Goal: Task Accomplishment & Management: Use online tool/utility

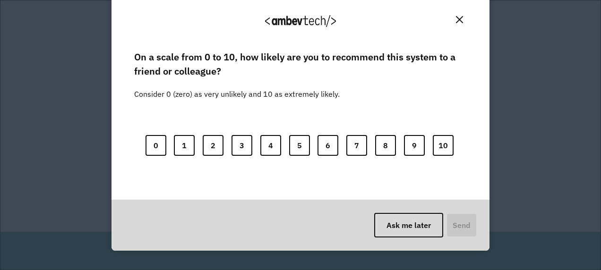
click at [457, 18] on img "Close" at bounding box center [459, 19] width 7 height 7
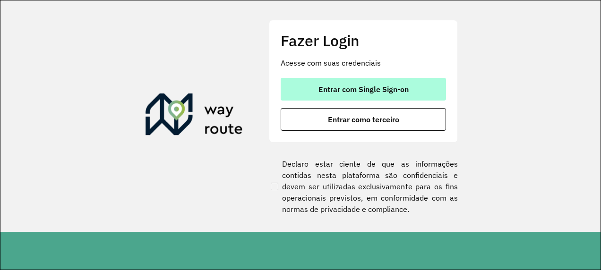
click at [387, 90] on span "Entrar com Single Sign-on" at bounding box center [363, 89] width 90 height 8
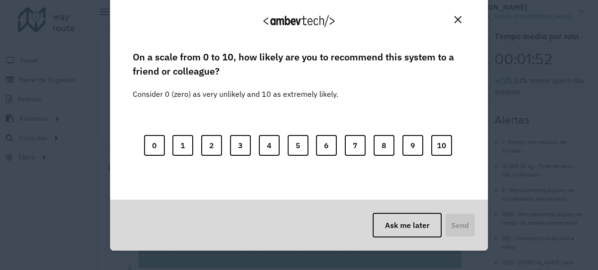
click at [455, 18] on img "Close" at bounding box center [457, 19] width 7 height 7
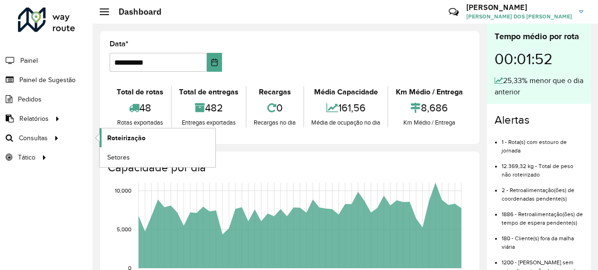
click at [130, 139] on span "Roteirização" at bounding box center [126, 138] width 38 height 10
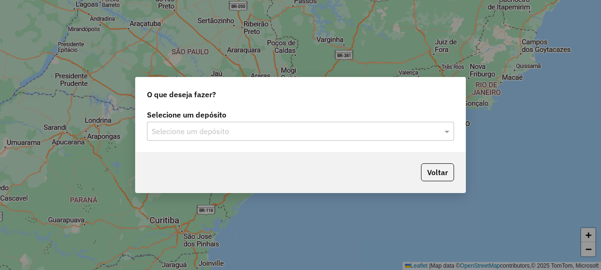
click at [266, 146] on div "Selecione um depósito Selecione um depósito" at bounding box center [301, 130] width 330 height 44
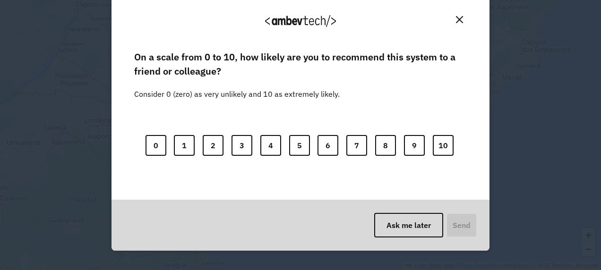
click at [452, 19] on button "Close" at bounding box center [459, 19] width 15 height 15
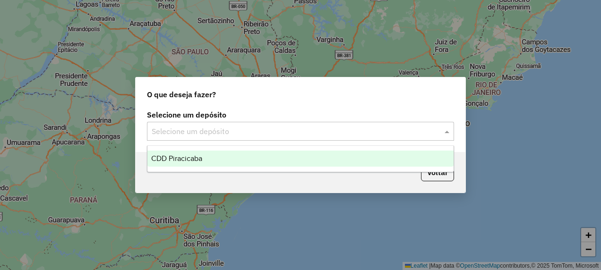
click at [271, 127] on input "text" at bounding box center [291, 131] width 279 height 11
click at [228, 161] on div "CDD Piracicaba" at bounding box center [300, 159] width 306 height 16
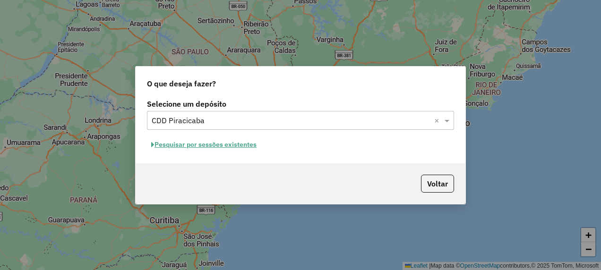
click at [237, 144] on button "Pesquisar por sessões existentes" at bounding box center [204, 144] width 114 height 15
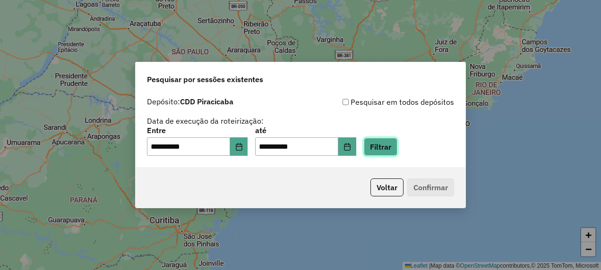
click at [397, 149] on button "Filtrar" at bounding box center [381, 147] width 34 height 18
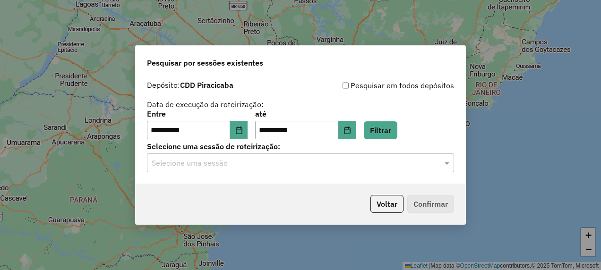
click at [284, 153] on div "Selecione uma sessão de roteirização: Selecione uma sessão" at bounding box center [300, 157] width 307 height 29
click at [278, 165] on input "text" at bounding box center [291, 163] width 279 height 11
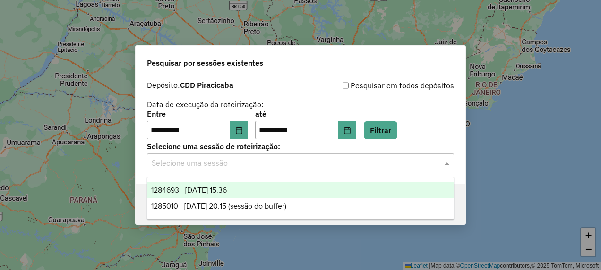
click at [247, 191] on div "1284693 - 29/09/2025 15:36" at bounding box center [300, 190] width 306 height 16
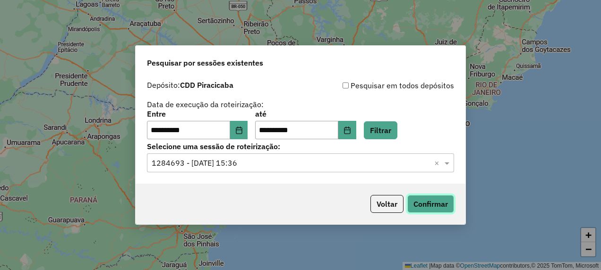
click at [422, 201] on button "Confirmar" at bounding box center [430, 204] width 47 height 18
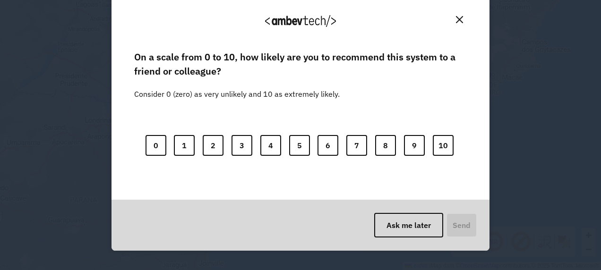
click at [456, 17] on img "Close" at bounding box center [459, 19] width 7 height 7
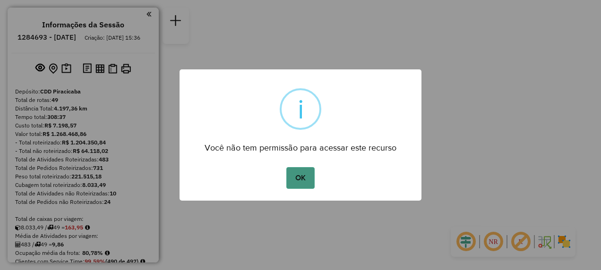
click at [300, 177] on button "OK" at bounding box center [300, 178] width 28 height 22
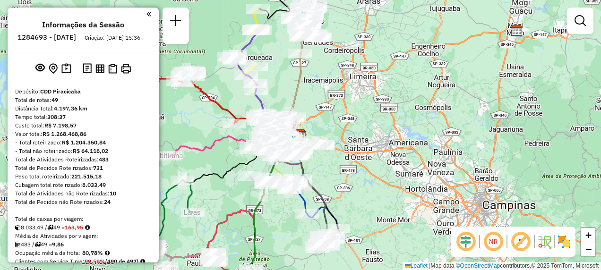
click at [490, 243] on em at bounding box center [493, 241] width 23 height 23
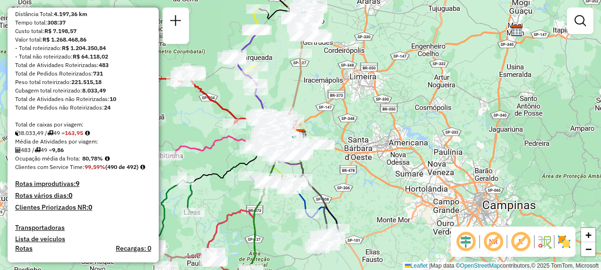
scroll to position [189, 0]
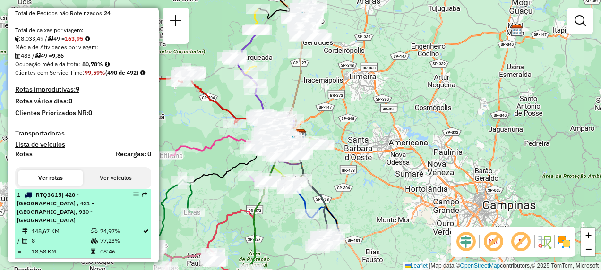
select select "**********"
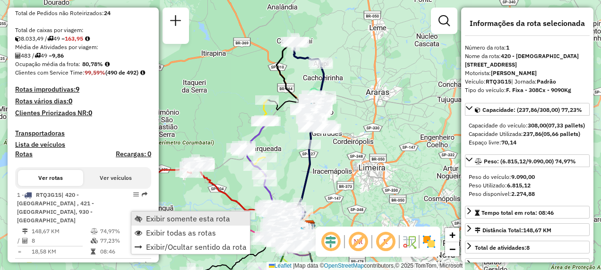
click at [156, 221] on span "Exibir somente esta rota" at bounding box center [188, 219] width 84 height 8
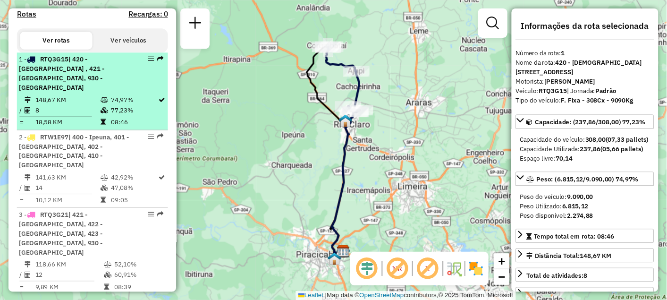
scroll to position [283, 0]
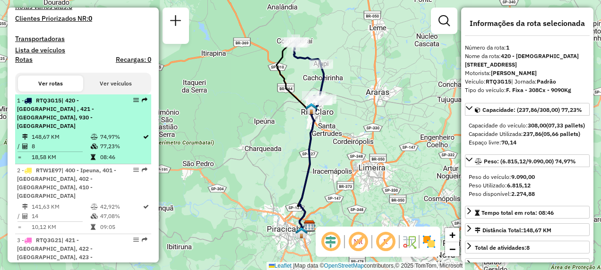
click at [69, 141] on td "148,67 KM" at bounding box center [60, 136] width 59 height 9
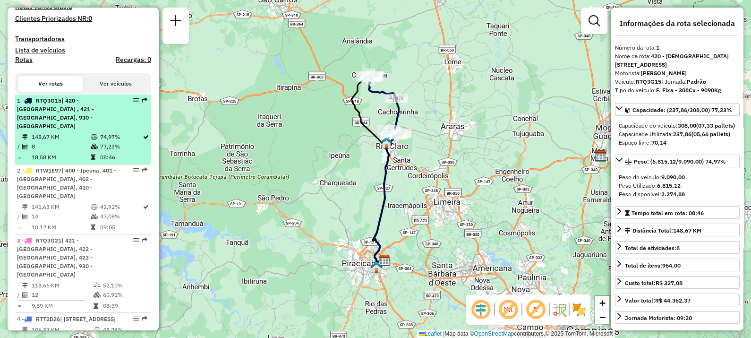
click at [61, 130] on div "1 - RTQ3G15 | 420 - Corumbataí , 421 - Jacutinga, 930 - Centro Rio Claro" at bounding box center [67, 113] width 100 height 34
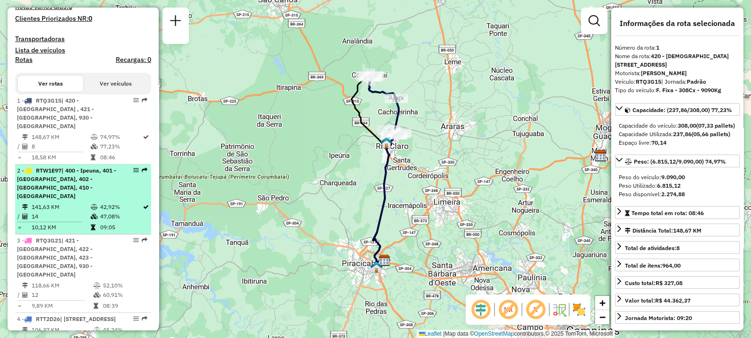
click at [76, 202] on td "141,63 KM" at bounding box center [60, 206] width 59 height 9
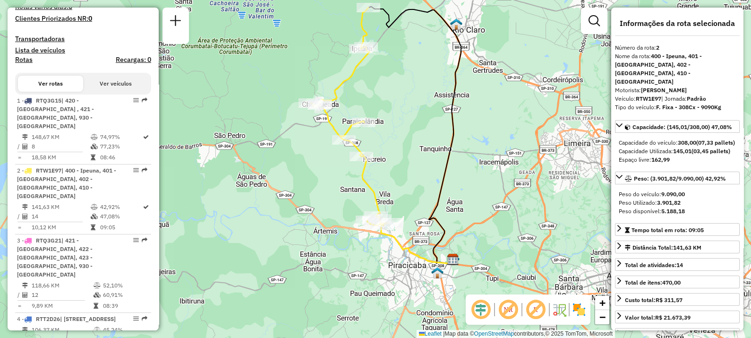
drag, startPoint x: 257, startPoint y: 187, endPoint x: 356, endPoint y: 191, distance: 98.3
click at [269, 158] on div "Janela de atendimento Grade de atendimento Capacidade Transportadoras Veículos …" at bounding box center [375, 169] width 751 height 338
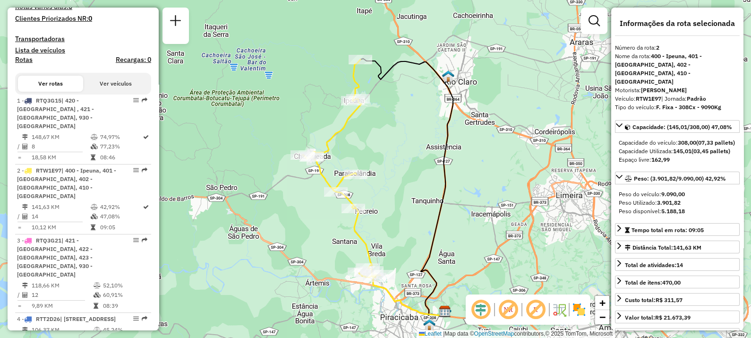
drag, startPoint x: 439, startPoint y: 109, endPoint x: 425, endPoint y: 179, distance: 70.8
click at [425, 179] on div "Janela de atendimento Grade de atendimento Capacidade Transportadoras Veículos …" at bounding box center [375, 169] width 751 height 338
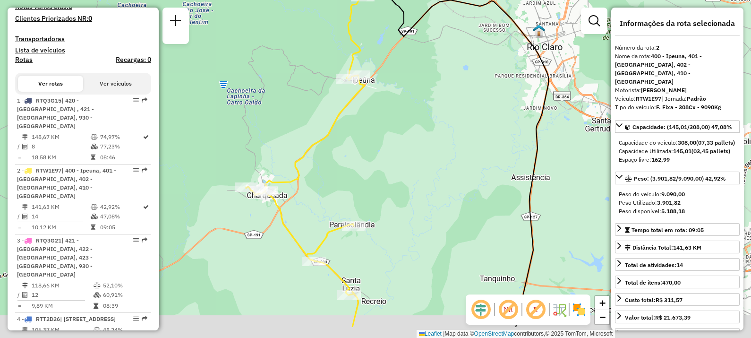
drag, startPoint x: 406, startPoint y: 152, endPoint x: 423, endPoint y: 123, distance: 33.9
click at [423, 123] on div "Janela de atendimento Grade de atendimento Capacidade Transportadoras Veículos …" at bounding box center [375, 169] width 751 height 338
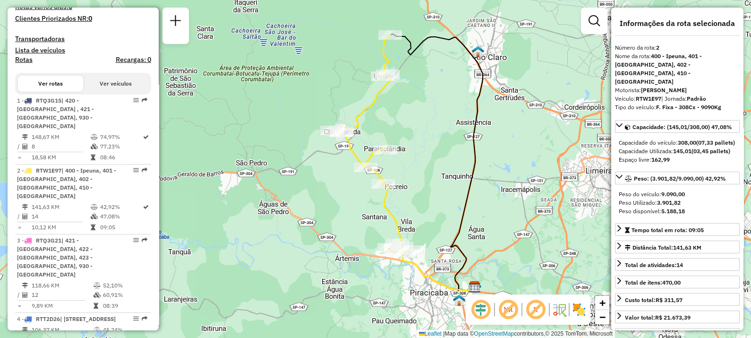
drag, startPoint x: 440, startPoint y: 153, endPoint x: 437, endPoint y: 132, distance: 21.4
click at [437, 132] on div "Janela de atendimento Grade de atendimento Capacidade Transportadoras Veículos …" at bounding box center [375, 169] width 751 height 338
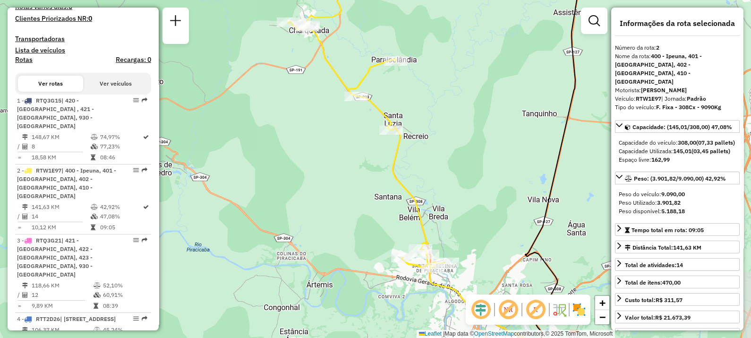
drag, startPoint x: 494, startPoint y: 202, endPoint x: 477, endPoint y: 169, distance: 36.8
click at [477, 169] on div "Janela de atendimento Grade de atendimento Capacidade Transportadoras Veículos …" at bounding box center [375, 169] width 751 height 338
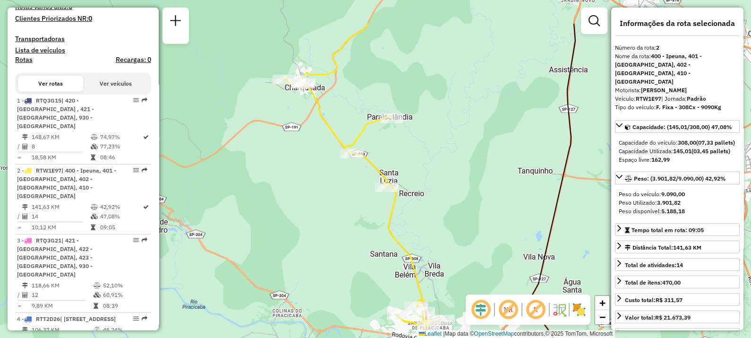
drag, startPoint x: 493, startPoint y: 151, endPoint x: 491, endPoint y: 193, distance: 42.1
click at [491, 194] on div "Janela de atendimento Grade de atendimento Capacidade Transportadoras Veículos …" at bounding box center [375, 169] width 751 height 338
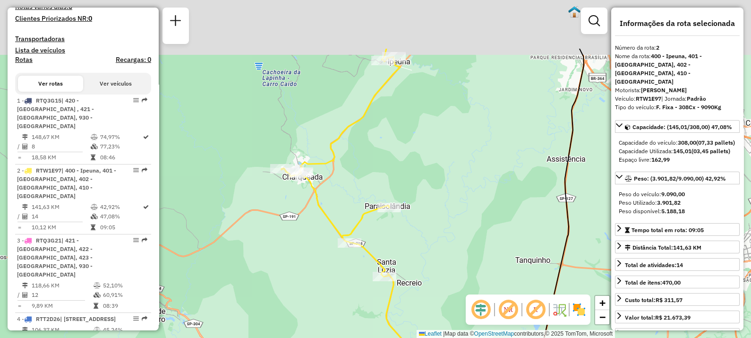
drag, startPoint x: 496, startPoint y: 90, endPoint x: 496, endPoint y: 194, distance: 103.4
click at [496, 203] on div "Janela de atendimento Grade de atendimento Capacidade Transportadoras Veículos …" at bounding box center [375, 169] width 751 height 338
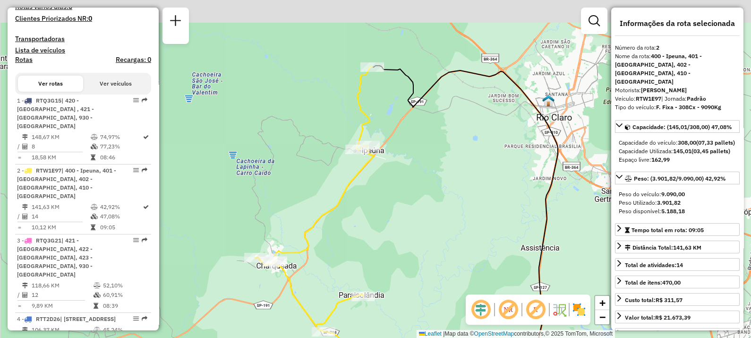
drag, startPoint x: 464, startPoint y: 113, endPoint x: 440, endPoint y: 161, distance: 52.8
click at [440, 161] on div "Janela de atendimento Grade de atendimento Capacidade Transportadoras Veículos …" at bounding box center [375, 169] width 751 height 338
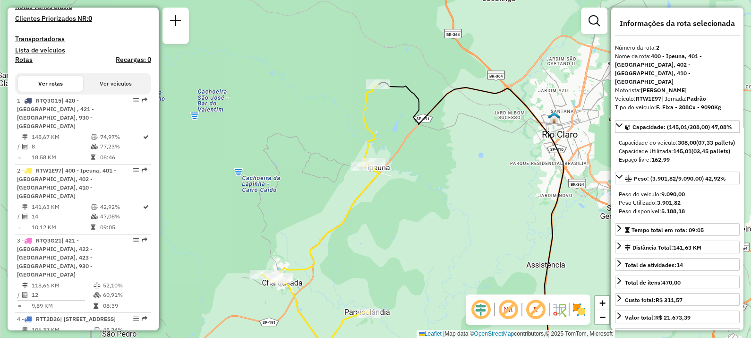
drag, startPoint x: 432, startPoint y: 137, endPoint x: 437, endPoint y: 154, distance: 17.8
click at [437, 154] on div "Janela de atendimento Grade de atendimento Capacidade Transportadoras Veículos …" at bounding box center [375, 169] width 751 height 338
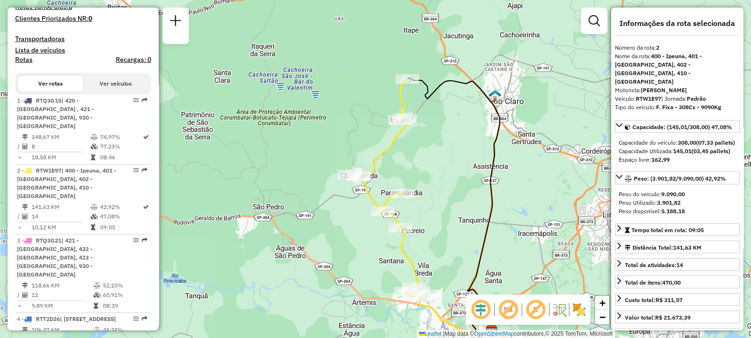
drag, startPoint x: 445, startPoint y: 147, endPoint x: 444, endPoint y: 117, distance: 30.7
click at [444, 117] on div "Janela de atendimento Grade de atendimento Capacidade Transportadoras Veículos …" at bounding box center [375, 169] width 751 height 338
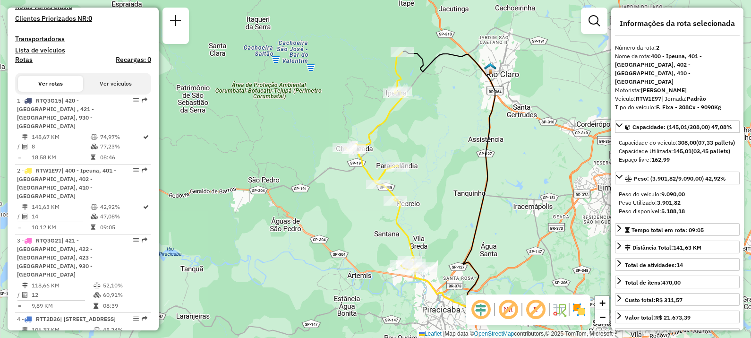
drag, startPoint x: 446, startPoint y: 142, endPoint x: 442, endPoint y: 115, distance: 27.3
click at [442, 115] on div "Janela de atendimento Grade de atendimento Capacidade Transportadoras Veículos …" at bounding box center [375, 169] width 751 height 338
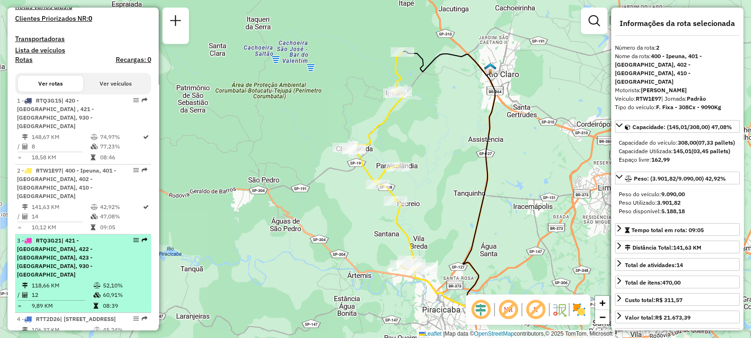
click at [59, 259] on span "| 421 - Jacutinga, 422 - Rio Claro, 423 - Rio Claro, 930 - Centro Rio Claro" at bounding box center [55, 257] width 76 height 41
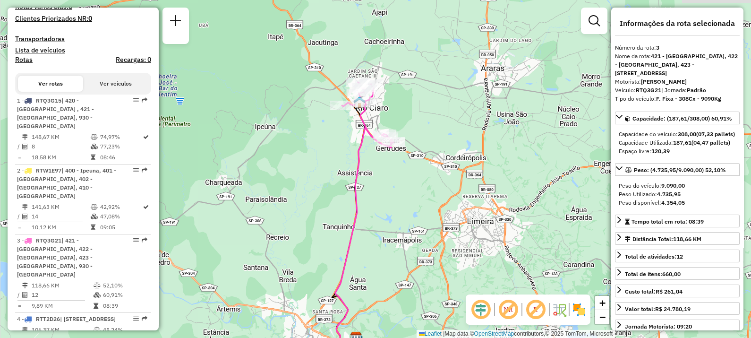
drag, startPoint x: 359, startPoint y: 135, endPoint x: 344, endPoint y: 177, distance: 44.7
click at [347, 179] on div "Janela de atendimento Grade de atendimento Capacidade Transportadoras Veículos …" at bounding box center [375, 169] width 751 height 338
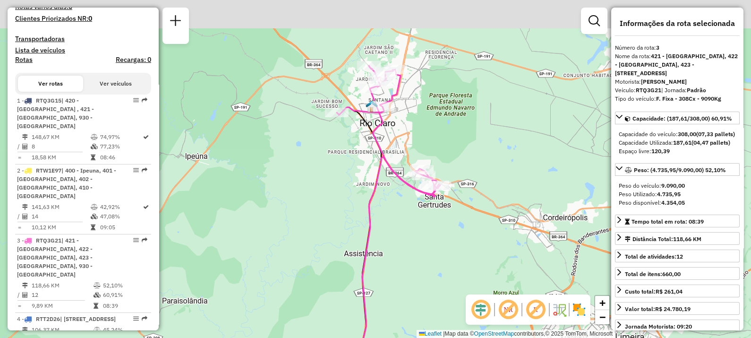
drag, startPoint x: 322, startPoint y: 193, endPoint x: 323, endPoint y: 199, distance: 6.3
click at [323, 204] on div "Janela de atendimento Grade de atendimento Capacidade Transportadoras Veículos …" at bounding box center [375, 169] width 751 height 338
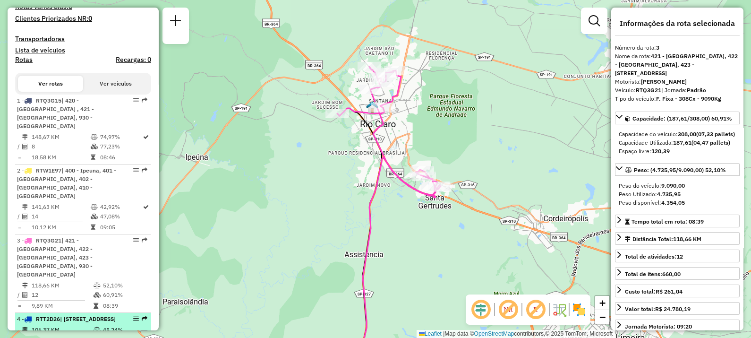
scroll to position [342, 0]
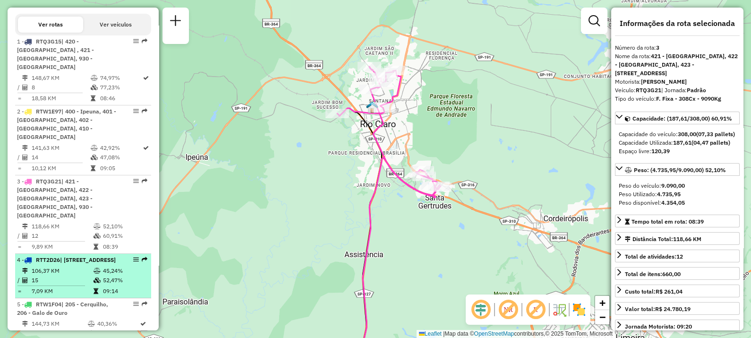
click at [55, 256] on span "RTT2D26" at bounding box center [48, 259] width 24 height 7
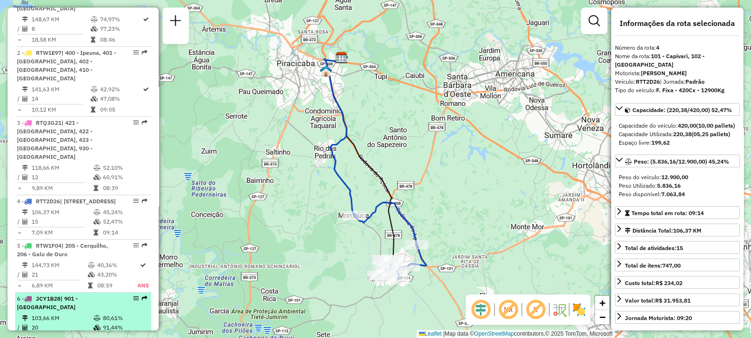
scroll to position [460, 0]
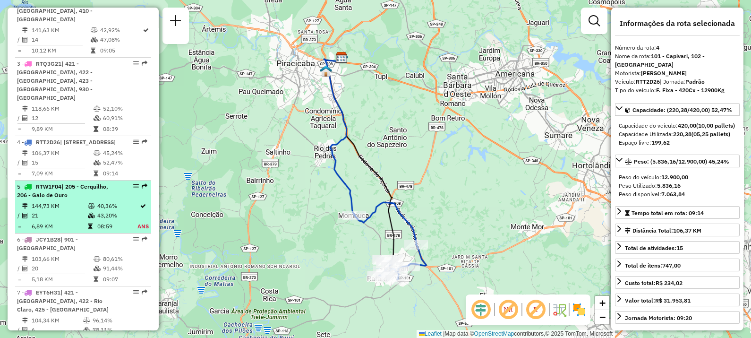
click at [60, 201] on td "144,73 KM" at bounding box center [59, 205] width 56 height 9
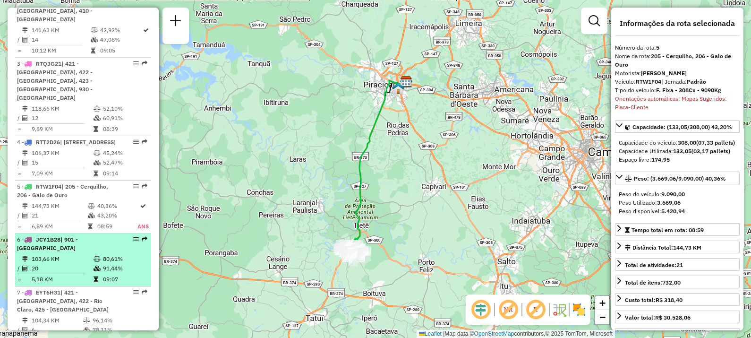
click at [51, 254] on td "103,66 KM" at bounding box center [62, 258] width 62 height 9
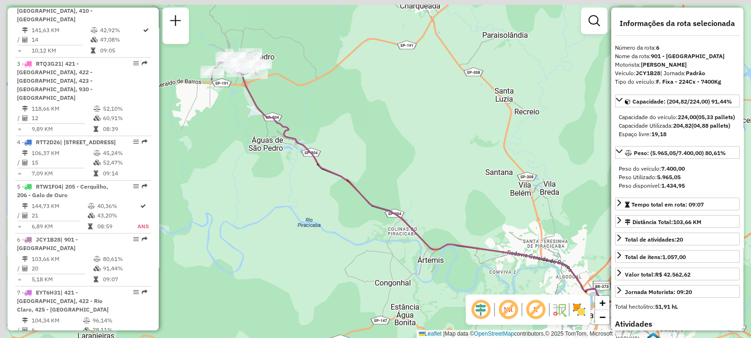
drag, startPoint x: 251, startPoint y: 205, endPoint x: 325, endPoint y: 223, distance: 76.4
click at [325, 223] on div "Janela de atendimento Grade de atendimento Capacidade Transportadoras Veículos …" at bounding box center [375, 169] width 751 height 338
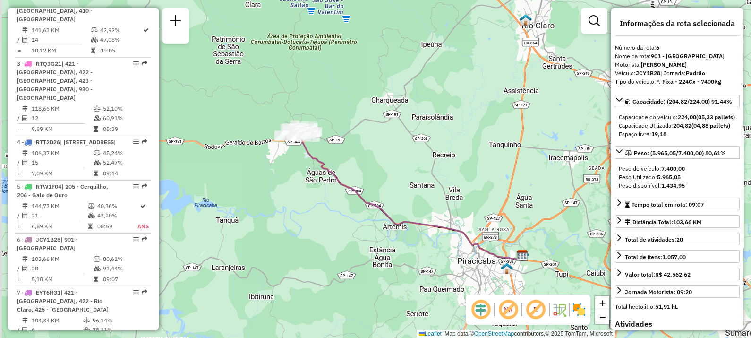
drag, startPoint x: 295, startPoint y: 226, endPoint x: 331, endPoint y: 201, distance: 43.5
click at [331, 201] on div "Janela de atendimento Grade de atendimento Capacidade Transportadoras Veículos …" at bounding box center [375, 169] width 751 height 338
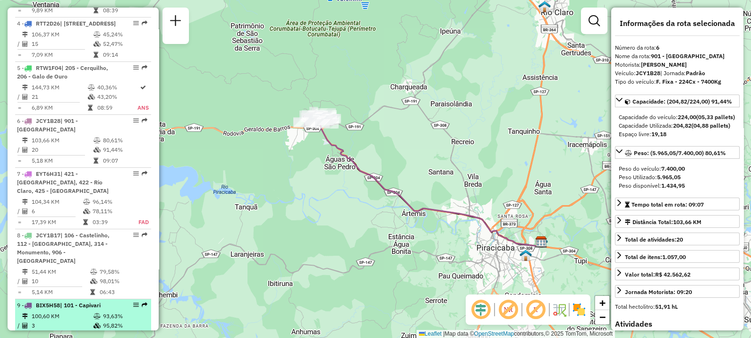
scroll to position [638, 0]
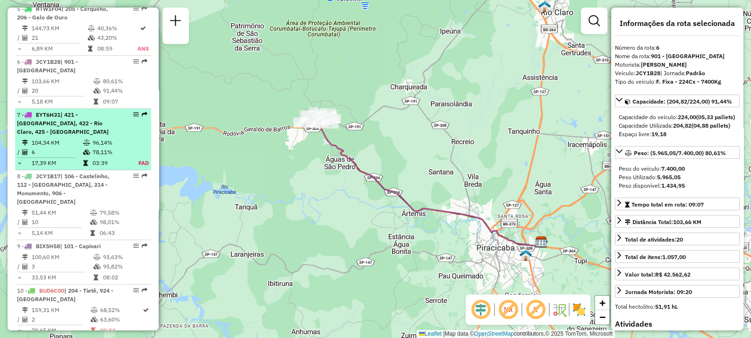
click at [78, 147] on td "6" at bounding box center [56, 151] width 51 height 9
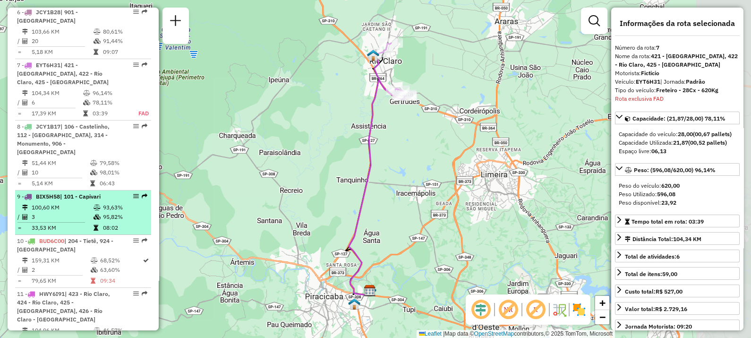
scroll to position [720, 0]
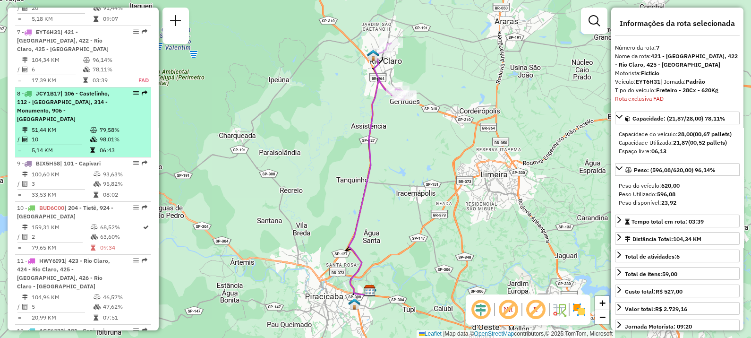
click at [58, 97] on li "8 - JCY1B17 | 106 - Castelinho, 112 - Água Branca, 314 - Monumento, 906 - Centr…" at bounding box center [83, 122] width 136 height 70
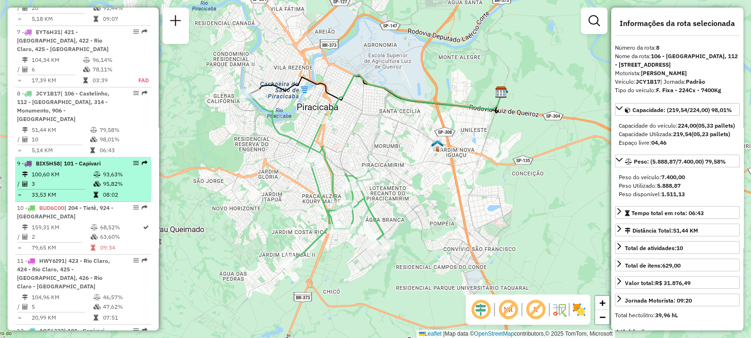
click at [71, 159] on div "9 - BIX5H58 | 101 - Capivari" at bounding box center [67, 163] width 100 height 9
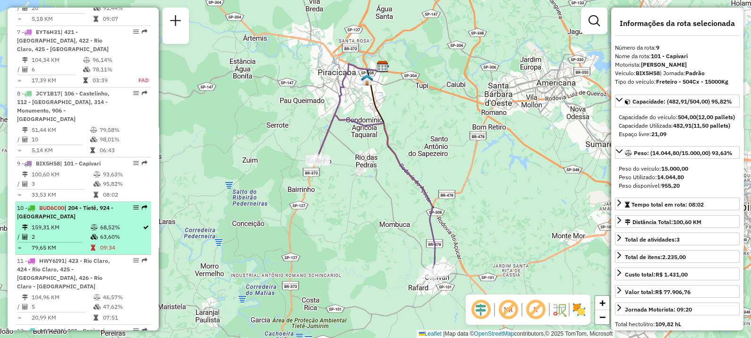
click at [69, 204] on span "| 204 - Tietê, 924 - Laranjal Paulista" at bounding box center [65, 212] width 96 height 16
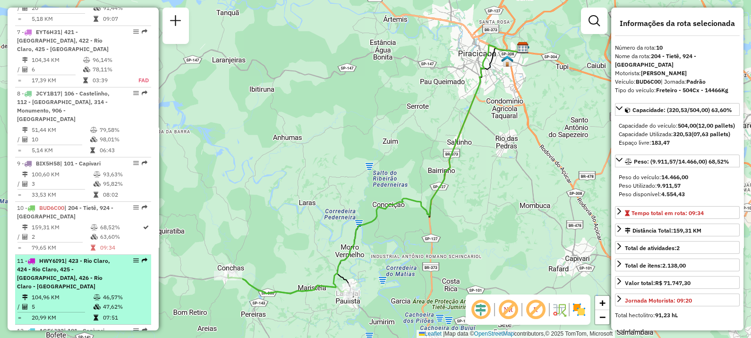
click at [79, 257] on span "| 423 - Rio Claro, 424 - Rio Claro, 425 - Santa Gertrudes, 426 - Rio Claro - Bo…" at bounding box center [63, 273] width 93 height 33
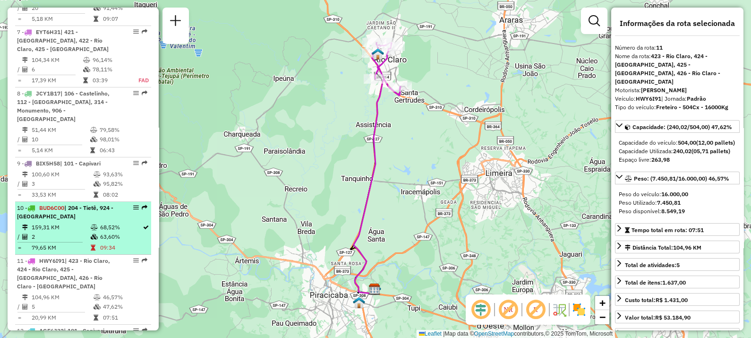
scroll to position [779, 0]
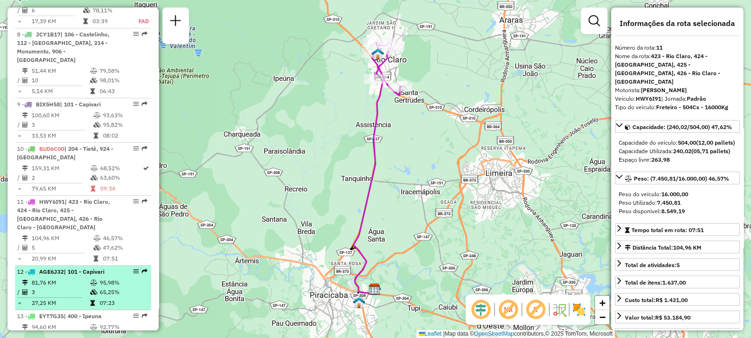
click at [80, 265] on li "12 - AGE6J32 | 101 - Capivari 81,76 KM 95,98% / 3 65,25% = 27,25 KM 07:23" at bounding box center [83, 287] width 136 height 44
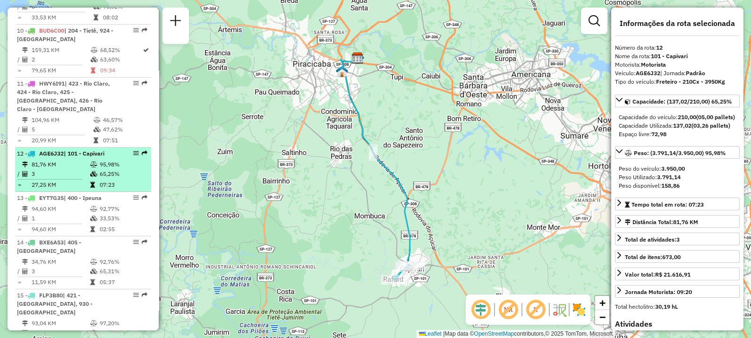
scroll to position [956, 0]
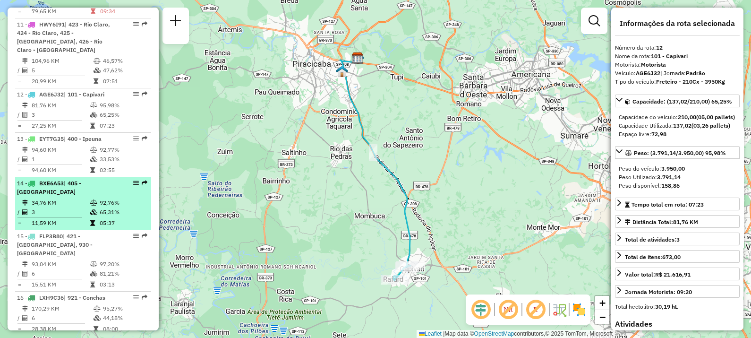
click at [69, 179] on span "| 405 - Vila Sônia" at bounding box center [49, 187] width 64 height 16
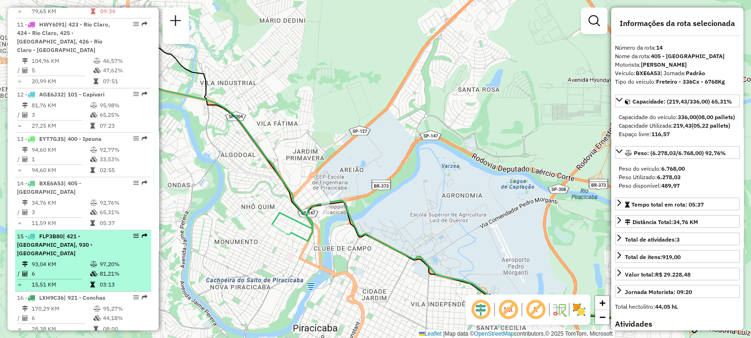
click at [71, 232] on span "| 421 - Jacutinga, 930 - Centro Rio Claro" at bounding box center [55, 244] width 76 height 24
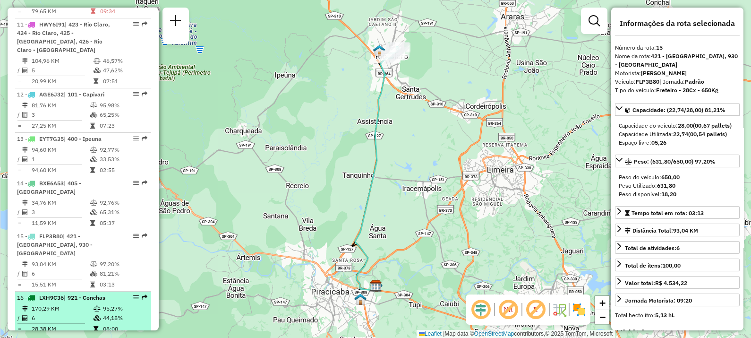
click at [73, 270] on span "| 921 - Conchas" at bounding box center [85, 297] width 42 height 7
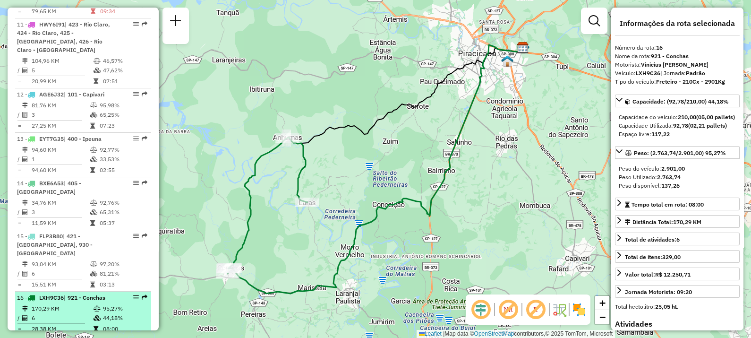
scroll to position [1074, 0]
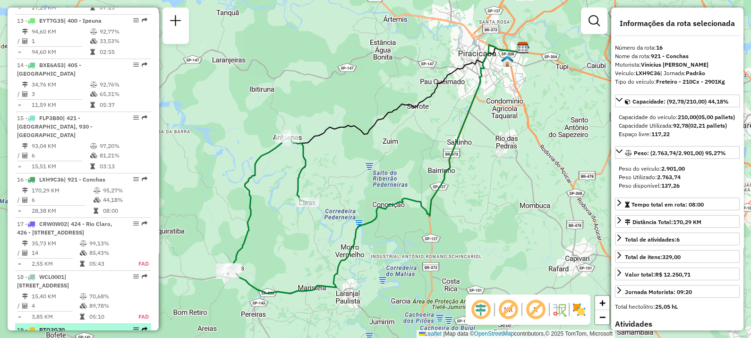
click at [63, 270] on span "RTQ3G20" at bounding box center [52, 329] width 26 height 7
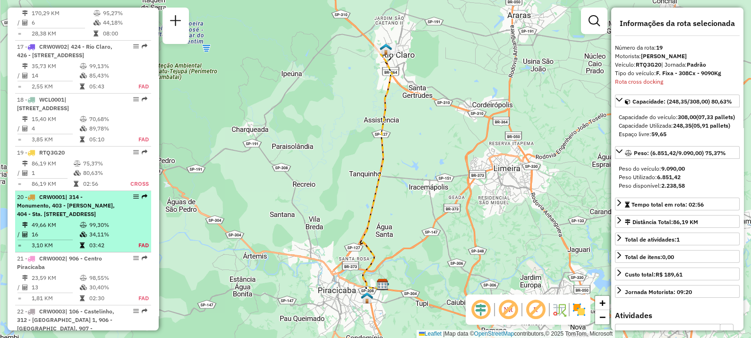
scroll to position [1370, 0]
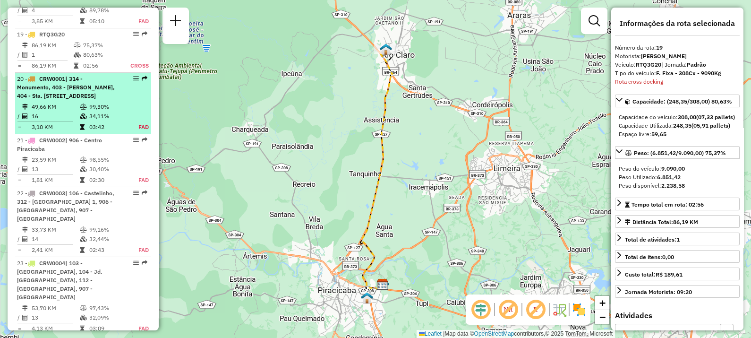
click at [66, 122] on td "3,10 KM" at bounding box center [55, 126] width 48 height 9
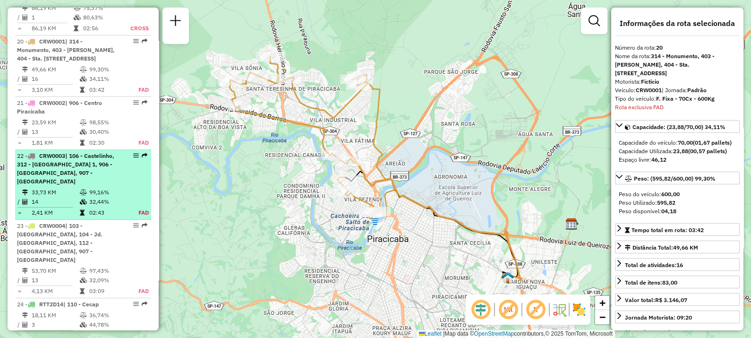
scroll to position [1348, 0]
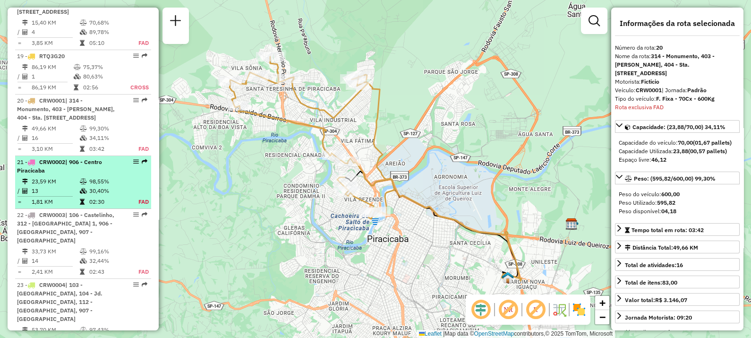
click at [68, 177] on td "23,59 KM" at bounding box center [55, 181] width 48 height 9
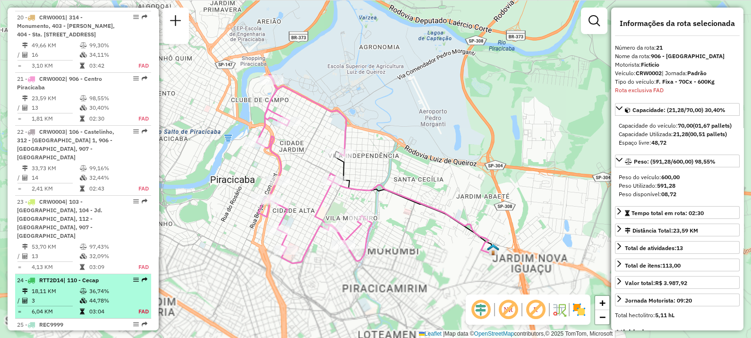
scroll to position [1468, 0]
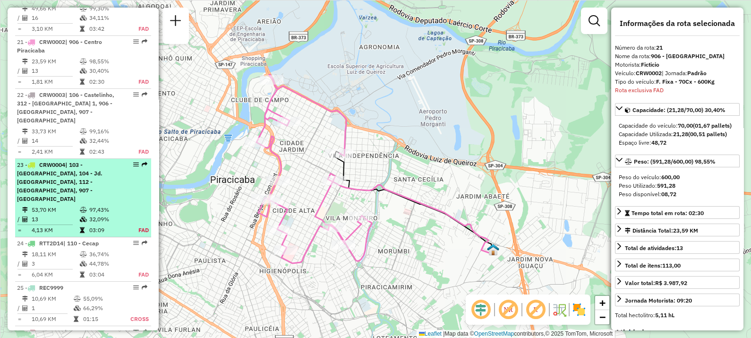
click at [53, 214] on td "13" at bounding box center [55, 218] width 48 height 9
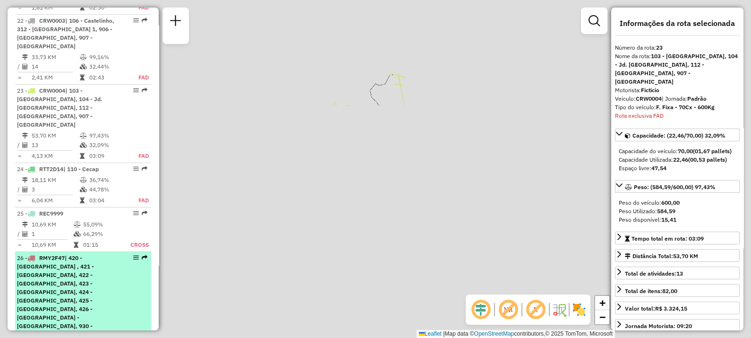
scroll to position [1582, 0]
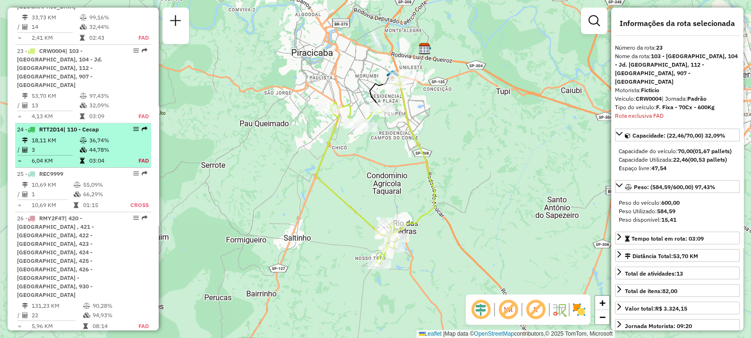
click at [65, 145] on td "3" at bounding box center [55, 149] width 48 height 9
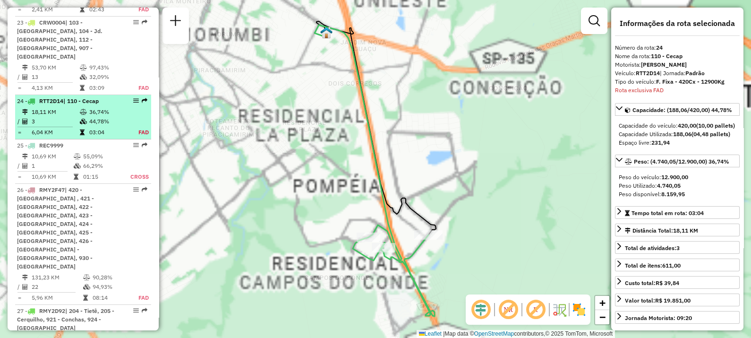
scroll to position [1643, 0]
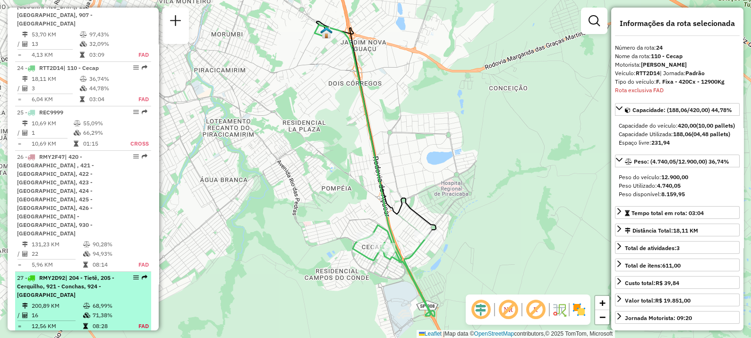
click at [75, 270] on div "27 - RMY2D92 | 204 - Tietê, 205 - Cerquilho, 921 - Conchas, 924 - Laranjal Paul…" at bounding box center [67, 286] width 100 height 26
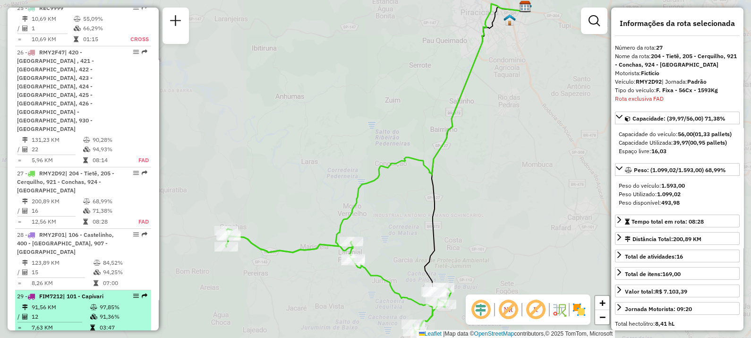
scroll to position [1818, 0]
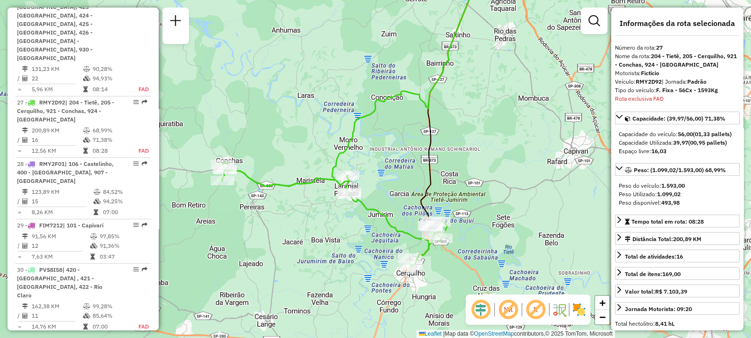
drag, startPoint x: 246, startPoint y: 192, endPoint x: 242, endPoint y: 126, distance: 66.2
click at [242, 126] on div "Janela de atendimento Grade de atendimento Capacidade Transportadoras Veículos …" at bounding box center [375, 169] width 751 height 338
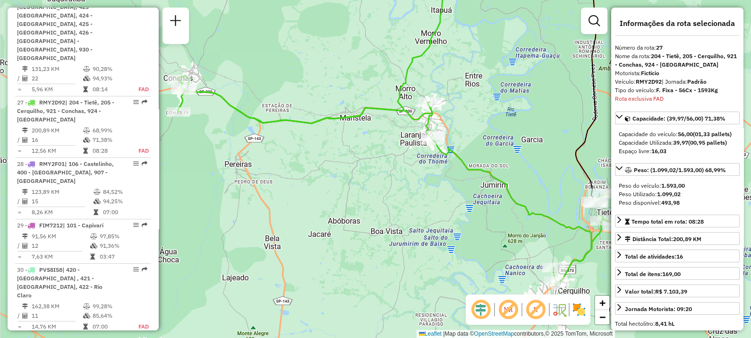
drag, startPoint x: 297, startPoint y: 184, endPoint x: 300, endPoint y: 167, distance: 17.9
click at [300, 167] on div "Janela de atendimento Grade de atendimento Capacidade Transportadoras Veículos …" at bounding box center [375, 169] width 751 height 338
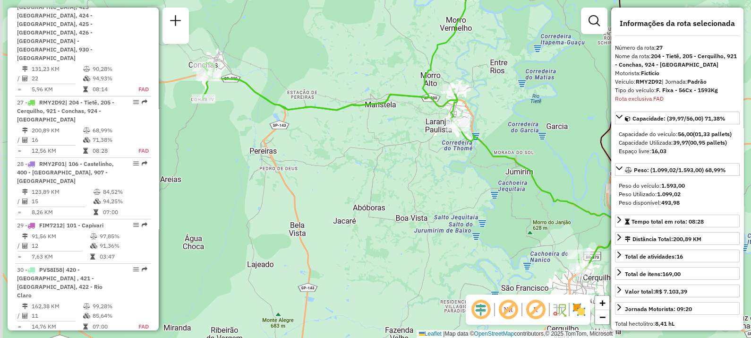
drag, startPoint x: 313, startPoint y: 188, endPoint x: 328, endPoint y: 169, distance: 24.6
click at [338, 173] on div "Janela de atendimento Grade de atendimento Capacidade Transportadoras Veículos …" at bounding box center [375, 169] width 751 height 338
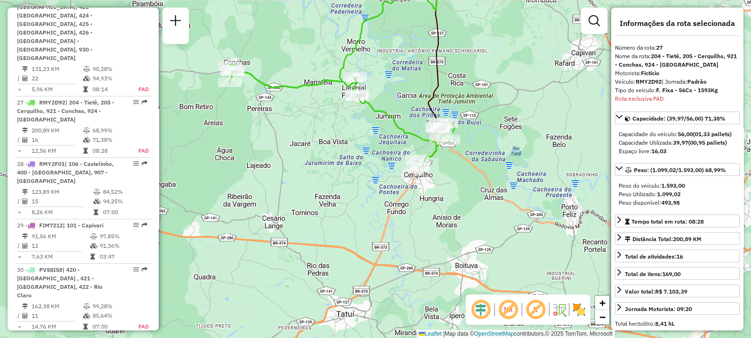
drag, startPoint x: 357, startPoint y: 214, endPoint x: 323, endPoint y: 165, distance: 59.6
click at [323, 165] on div "Janela de atendimento Grade de atendimento Capacidade Transportadoras Veículos …" at bounding box center [375, 169] width 751 height 338
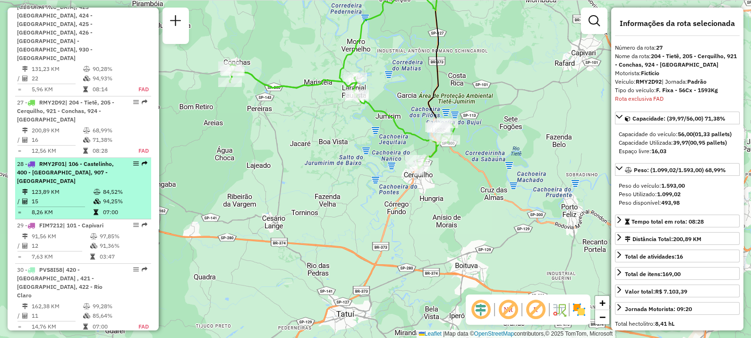
click at [94, 160] on div "28 - RMY2F01 | 106 - Castelinho, 400 - Ipeuna, 907 - Itapuã" at bounding box center [67, 173] width 100 height 26
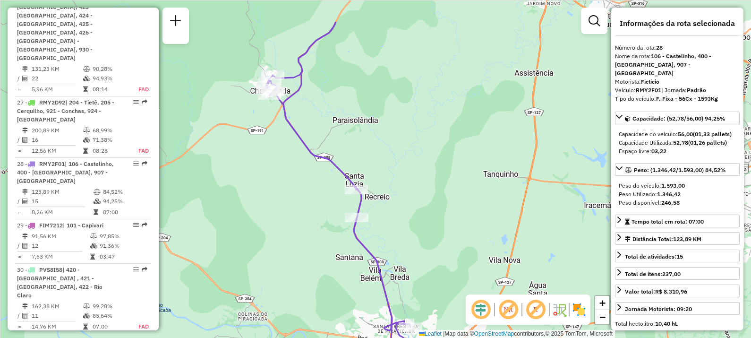
drag, startPoint x: 466, startPoint y: 198, endPoint x: 468, endPoint y: 254, distance: 55.3
click at [468, 254] on div "Janela de atendimento Grade de atendimento Capacidade Transportadoras Veículos …" at bounding box center [375, 169] width 751 height 338
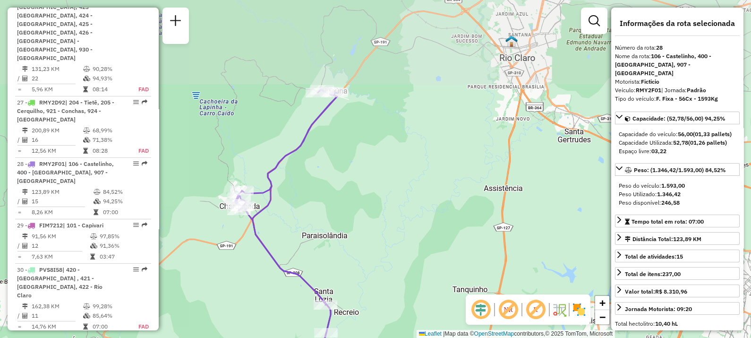
drag, startPoint x: 469, startPoint y: 126, endPoint x: 430, endPoint y: 234, distance: 115.0
click at [437, 241] on div "Janela de atendimento Grade de atendimento Capacidade Transportadoras Veículos …" at bounding box center [375, 169] width 751 height 338
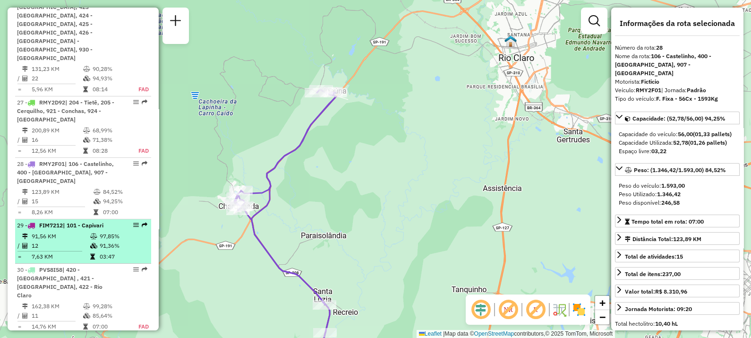
click at [70, 241] on td "12" at bounding box center [60, 245] width 59 height 9
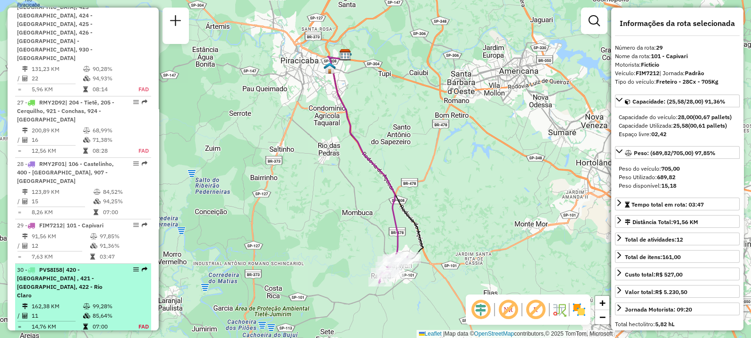
click at [75, 270] on td "162,38 KM" at bounding box center [56, 305] width 51 height 9
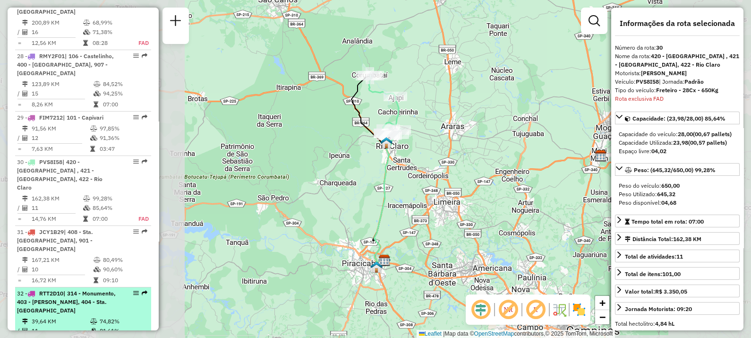
scroll to position [1985, 0]
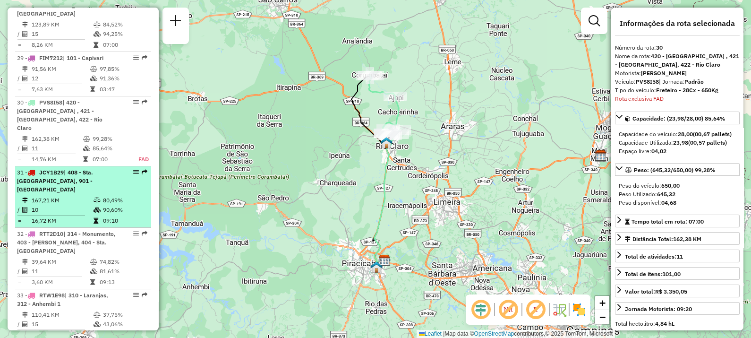
click at [70, 196] on td "167,21 KM" at bounding box center [62, 200] width 62 height 9
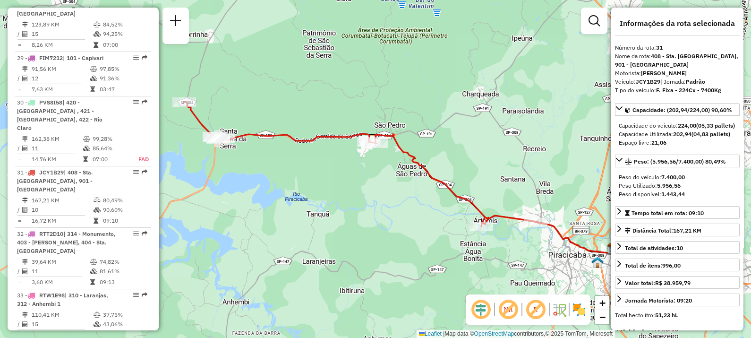
drag, startPoint x: 283, startPoint y: 185, endPoint x: 303, endPoint y: 193, distance: 21.2
click at [307, 195] on div "Janela de atendimento Grade de atendimento Capacidade Transportadoras Veículos …" at bounding box center [375, 169] width 751 height 338
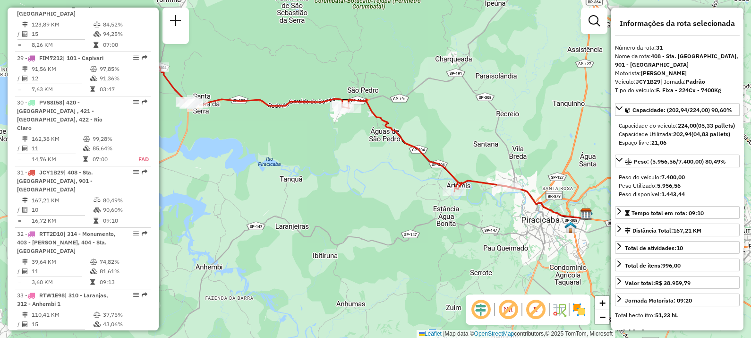
drag, startPoint x: 299, startPoint y: 196, endPoint x: 299, endPoint y: 180, distance: 16.1
click at [272, 160] on div "Janela de atendimento Grade de atendimento Capacidade Transportadoras Veículos …" at bounding box center [375, 169] width 751 height 338
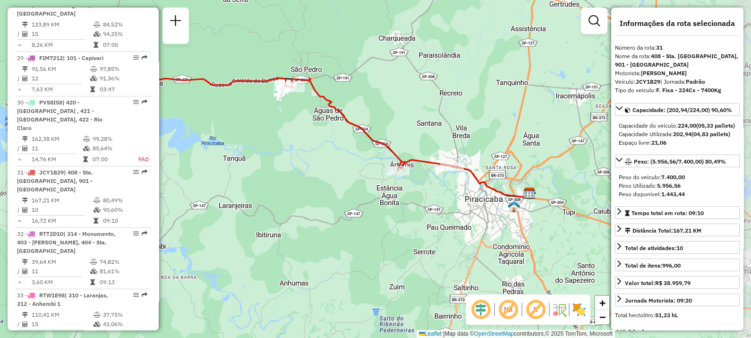
drag, startPoint x: 308, startPoint y: 191, endPoint x: 249, endPoint y: 164, distance: 64.4
click at [251, 170] on div "Janela de atendimento Grade de atendimento Capacidade Transportadoras Veículos …" at bounding box center [375, 169] width 751 height 338
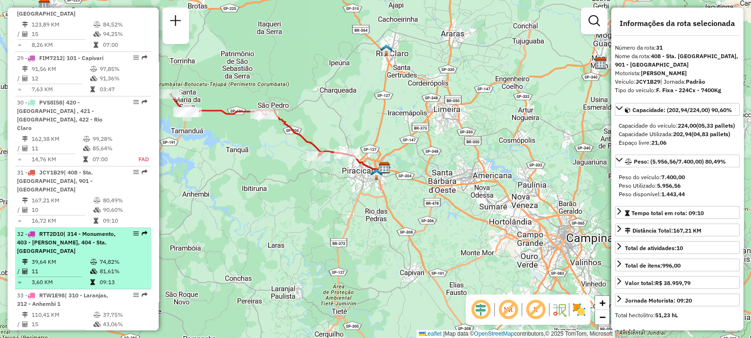
click at [72, 230] on span "| 314 - Monumento, 403 - Mário Denini, 404 - Sta. Teresinha" at bounding box center [66, 242] width 99 height 24
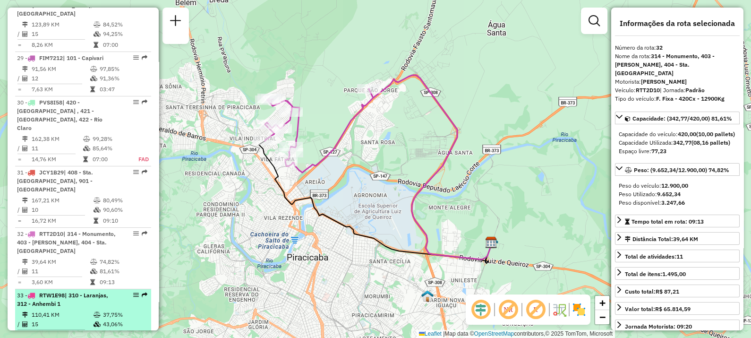
click at [67, 270] on div "33 - RTW1E98 | 310 - Laranjas, 312 - Anhembi 1" at bounding box center [67, 299] width 100 height 17
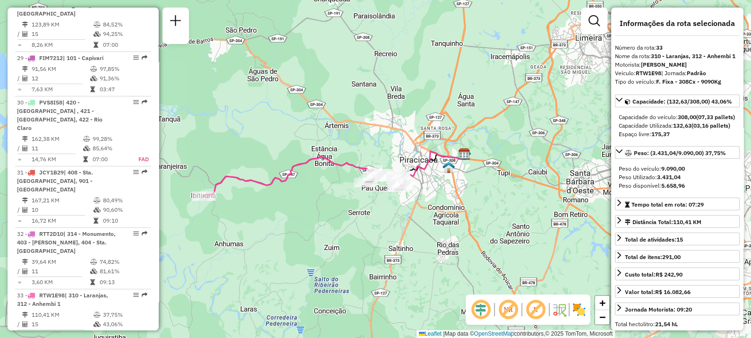
drag, startPoint x: 249, startPoint y: 185, endPoint x: 269, endPoint y: 185, distance: 19.8
click at [269, 185] on icon at bounding box center [303, 176] width 198 height 40
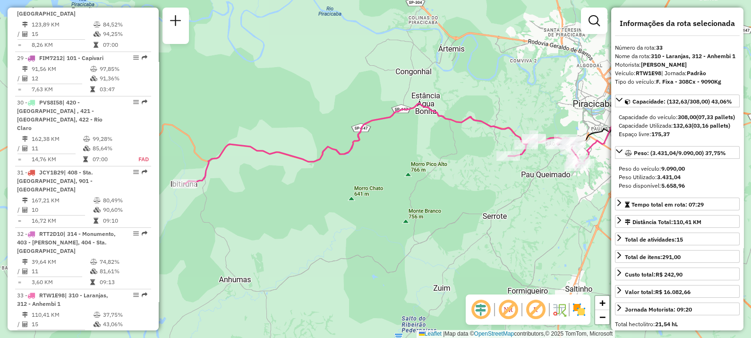
drag, startPoint x: 389, startPoint y: 230, endPoint x: 335, endPoint y: 216, distance: 56.0
click at [335, 216] on div "Janela de atendimento Grade de atendimento Capacidade Transportadoras Veículos …" at bounding box center [375, 169] width 751 height 338
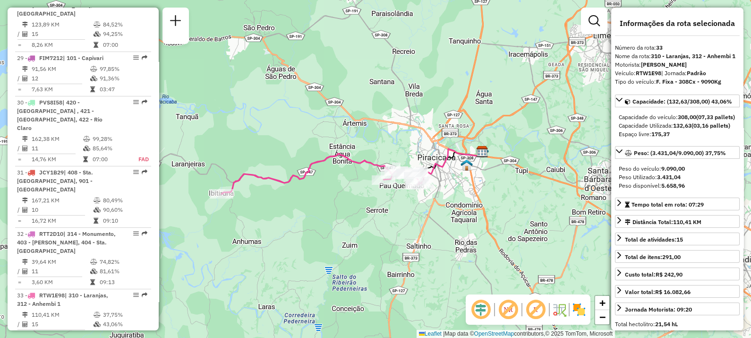
drag, startPoint x: 355, startPoint y: 218, endPoint x: 326, endPoint y: 217, distance: 28.8
click at [326, 217] on div "Janela de atendimento Grade de atendimento Capacidade Transportadoras Veículos …" at bounding box center [375, 169] width 751 height 338
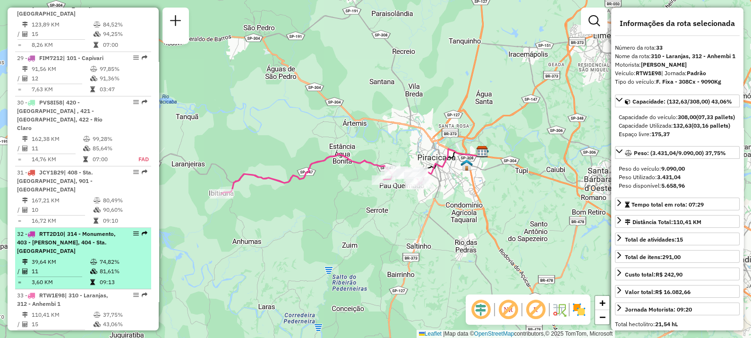
click at [64, 230] on span "| 314 - Monumento, 403 - Mário Denini, 404 - Sta. Teresinha" at bounding box center [66, 242] width 99 height 24
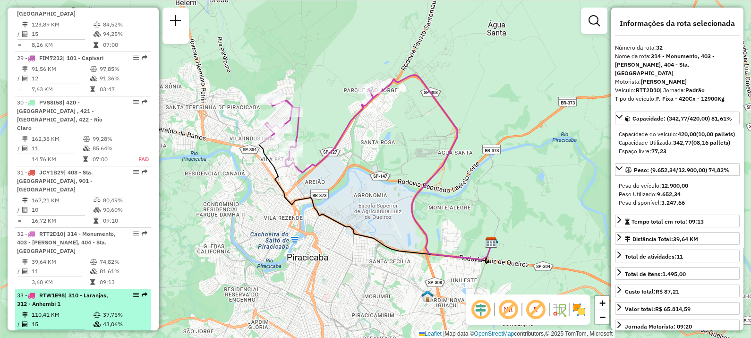
drag, startPoint x: 65, startPoint y: 128, endPoint x: 59, endPoint y: 194, distance: 66.4
click at [59, 270] on li "33 - RTW1E98 | 310 - Laranjas, 312 - Anhembi 1 110,41 KM 37,75% / 15 43,06% = 7…" at bounding box center [83, 315] width 136 height 53
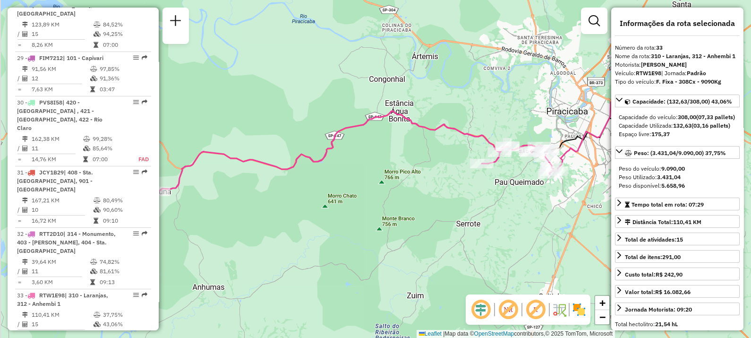
drag, startPoint x: 282, startPoint y: 221, endPoint x: 327, endPoint y: 197, distance: 50.5
click at [327, 198] on div "Janela de atendimento Grade de atendimento Capacidade Transportadoras Veículos …" at bounding box center [375, 169] width 751 height 338
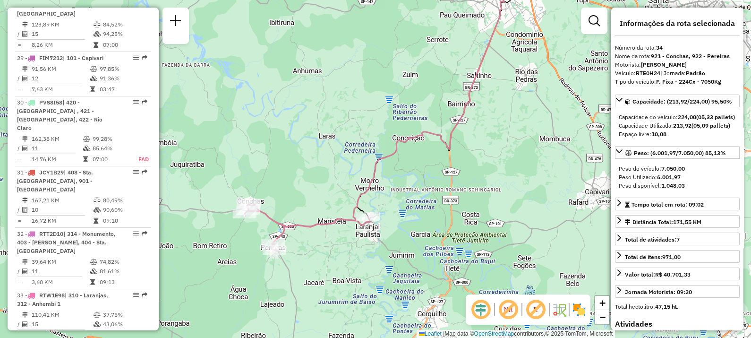
drag, startPoint x: 356, startPoint y: 182, endPoint x: 361, endPoint y: 171, distance: 12.0
click at [361, 171] on div "Janela de atendimento Grade de atendimento Capacidade Transportadoras Veículos …" at bounding box center [375, 169] width 751 height 338
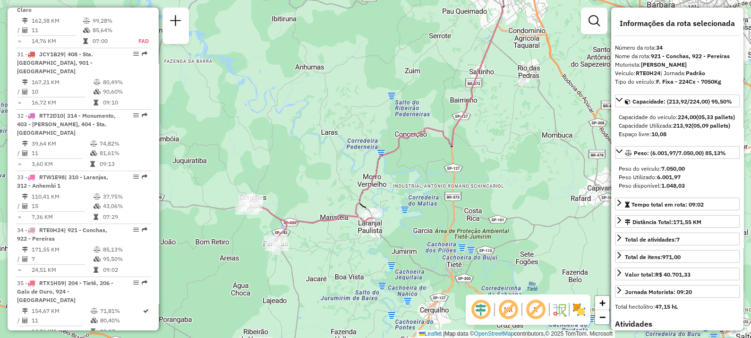
scroll to position [2162, 0]
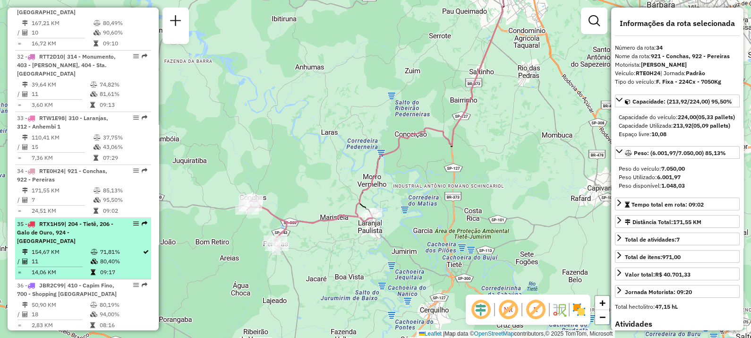
click at [51, 220] on div "35 - RTX1H59 | 204 - Tietê, 206 - Galo de Ouro, 924 - Laranjal Paulista" at bounding box center [67, 233] width 100 height 26
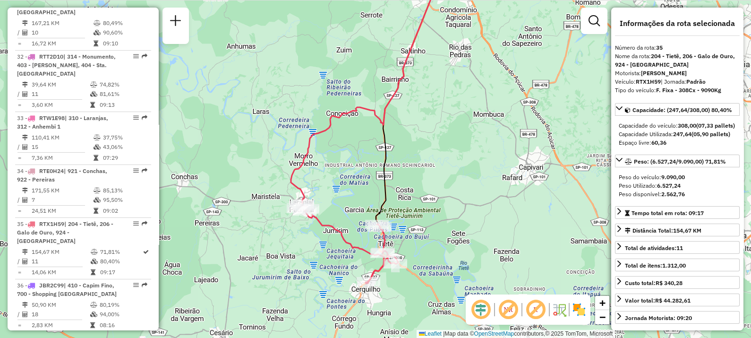
drag, startPoint x: 258, startPoint y: 168, endPoint x: 262, endPoint y: 121, distance: 46.5
click at [267, 119] on div "Janela de atendimento Grade de atendimento Capacidade Transportadoras Veículos …" at bounding box center [375, 169] width 751 height 338
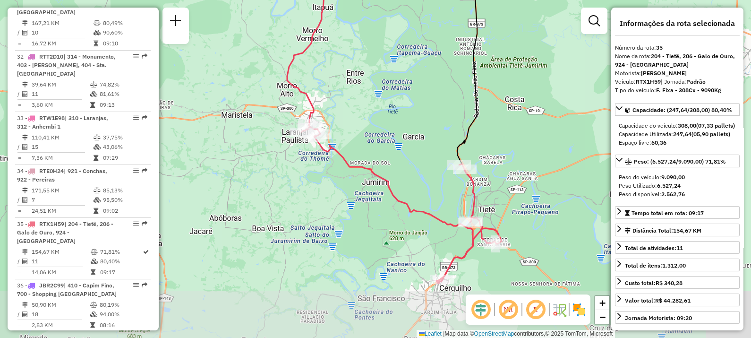
drag, startPoint x: 295, startPoint y: 238, endPoint x: 271, endPoint y: 179, distance: 63.5
click at [271, 179] on div "Janela de atendimento Grade de atendimento Capacidade Transportadoras Veículos …" at bounding box center [375, 169] width 751 height 338
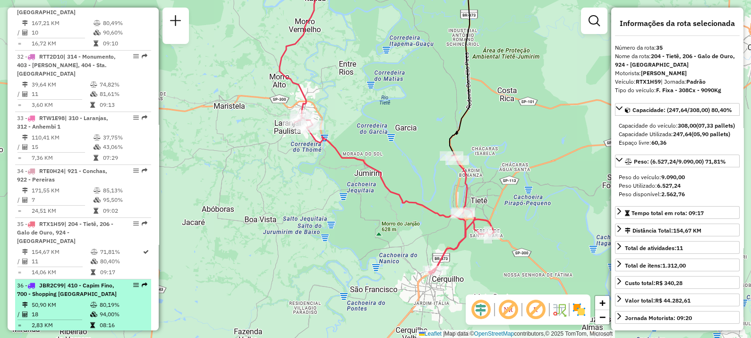
click at [60, 270] on td "50,90 KM" at bounding box center [60, 304] width 59 height 9
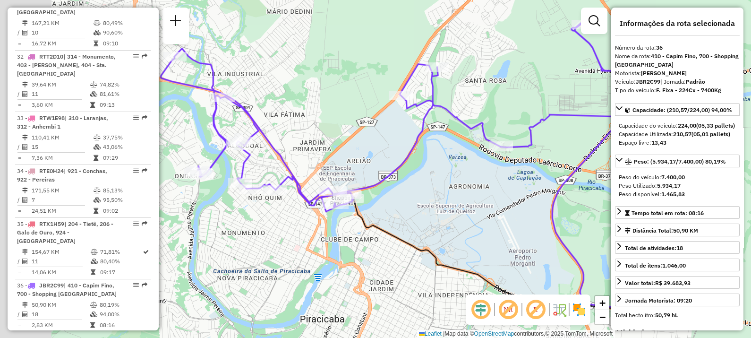
drag, startPoint x: 319, startPoint y: 244, endPoint x: 393, endPoint y: 237, distance: 74.5
click at [399, 240] on div "Janela de atendimento Grade de atendimento Capacidade Transportadoras Veículos …" at bounding box center [375, 169] width 751 height 338
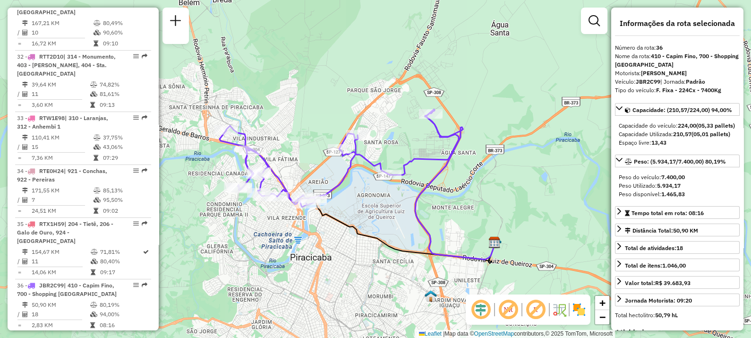
click at [69, 270] on span "| 905 - Vila Independência , 906 - Centro Piracicaba" at bounding box center [43, 342] width 52 height 16
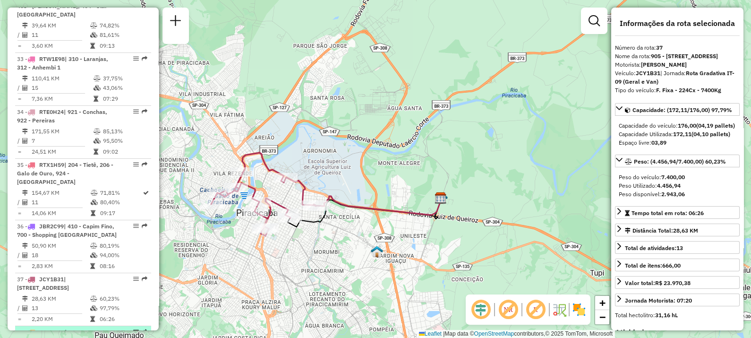
scroll to position [2280, 0]
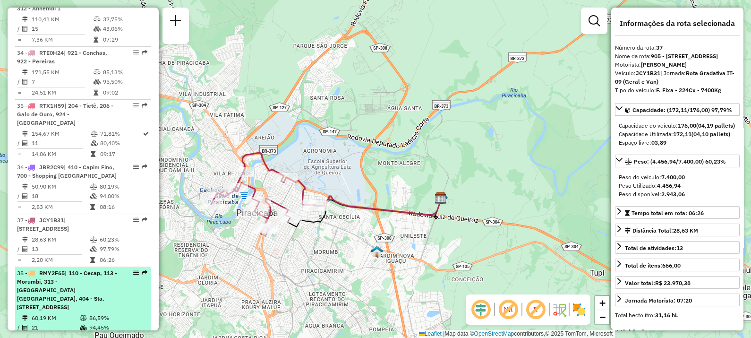
click at [72, 269] on span "| 110 - Cecap, 113 - Morumbi, 313 - Glebas Califórnia, 404 - Sta. Teresinha, 90…" at bounding box center [67, 289] width 100 height 41
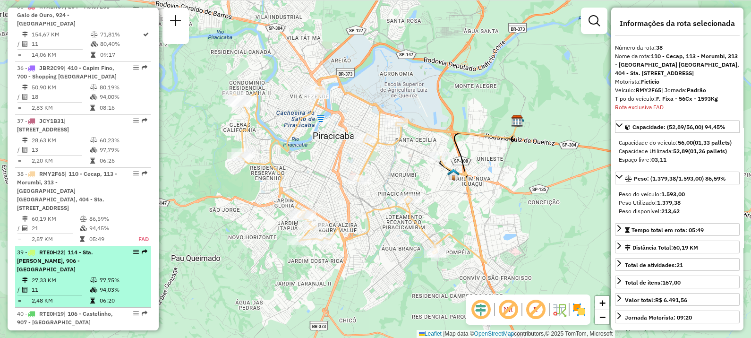
scroll to position [2433, 0]
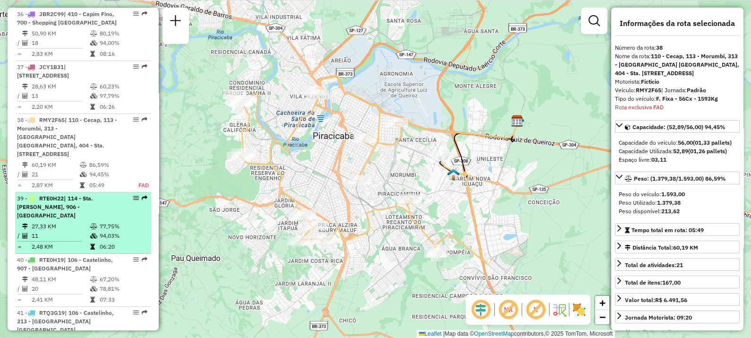
drag, startPoint x: 80, startPoint y: 112, endPoint x: 73, endPoint y: 113, distance: 6.7
click at [79, 231] on td "11" at bounding box center [60, 235] width 59 height 9
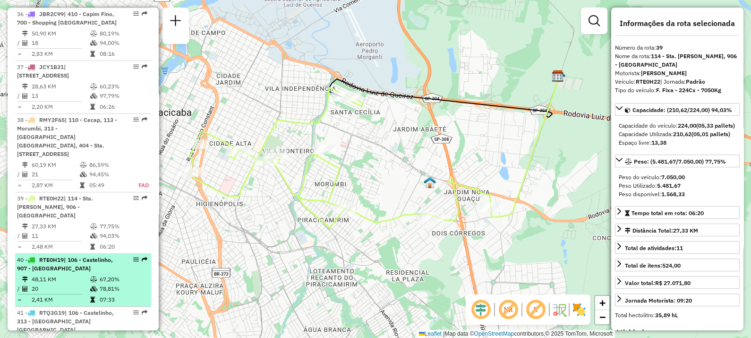
click at [51, 270] on td "48,11 KM" at bounding box center [60, 278] width 59 height 9
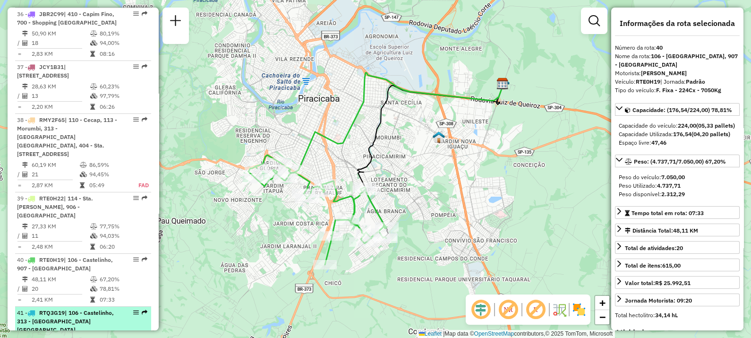
click at [65, 270] on div "41 - RTQ3G19 | 106 - Castelinho, 313 - Glebas Califórnia" at bounding box center [67, 321] width 100 height 26
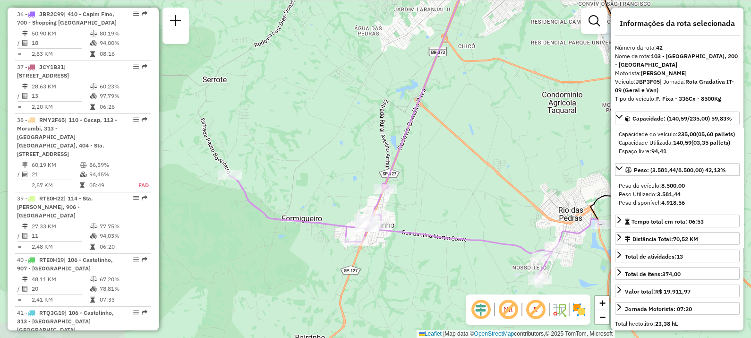
drag, startPoint x: 326, startPoint y: 198, endPoint x: 293, endPoint y: 153, distance: 55.7
click at [293, 153] on div "Janela de atendimento Grade de atendimento Capacidade Transportadoras Veículos …" at bounding box center [375, 169] width 751 height 338
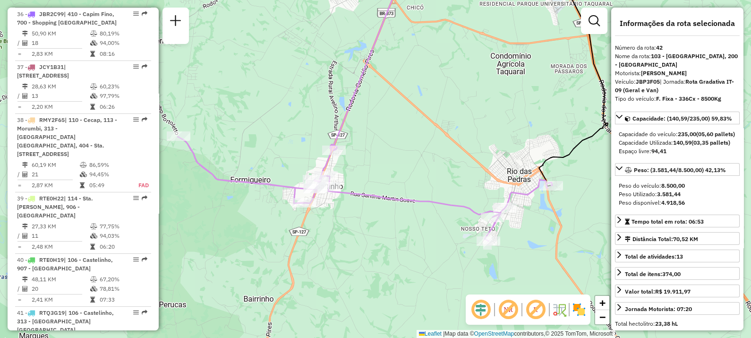
drag, startPoint x: 347, startPoint y: 161, endPoint x: 295, endPoint y: 122, distance: 64.1
click at [295, 122] on div "Janela de atendimento Grade de atendimento Capacidade Transportadoras Veículos …" at bounding box center [375, 169] width 751 height 338
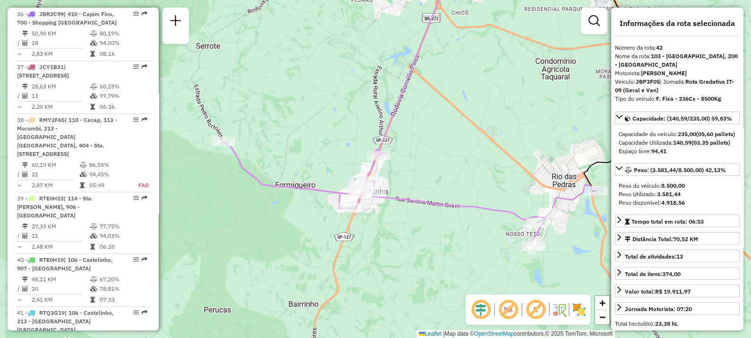
drag, startPoint x: 248, startPoint y: 105, endPoint x: 293, endPoint y: 110, distance: 45.1
click at [293, 110] on div "Janela de atendimento Grade de atendimento Capacidade Transportadoras Veículos …" at bounding box center [375, 169] width 751 height 338
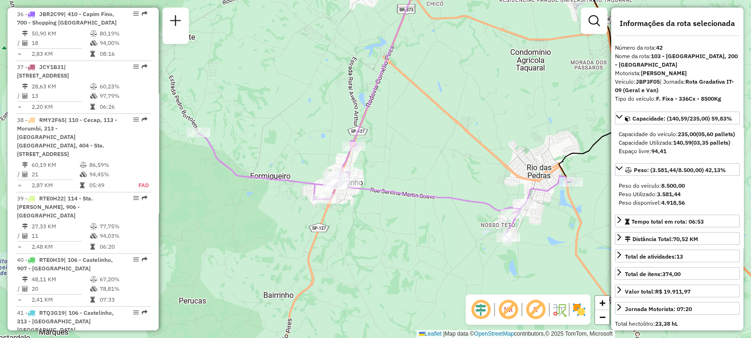
drag, startPoint x: 299, startPoint y: 88, endPoint x: 267, endPoint y: 78, distance: 33.6
click at [274, 79] on div "Janela de atendimento Grade de atendimento Capacidade Transportadoras Veículos …" at bounding box center [375, 169] width 751 height 338
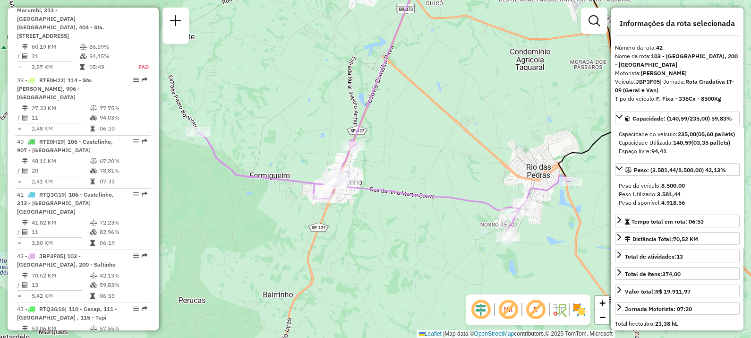
scroll to position [2611, 0]
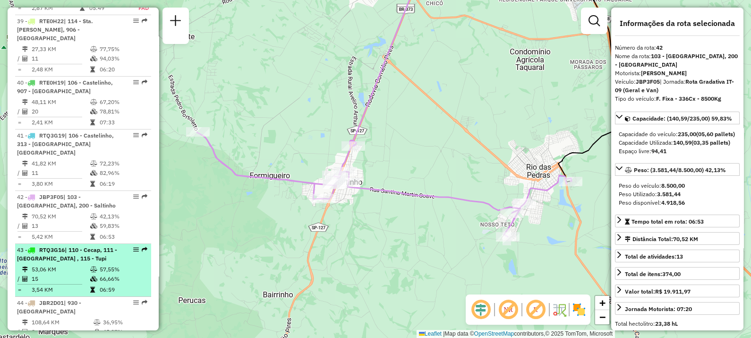
click at [79, 246] on span "| 110 - Cecap, 111 - Santa Rita , 115 - Tupi" at bounding box center [67, 254] width 100 height 16
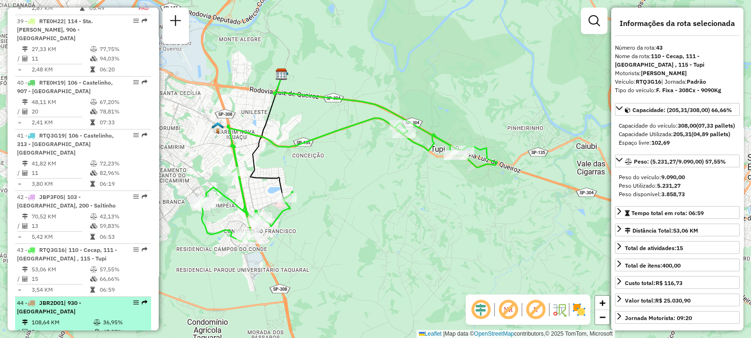
click at [59, 270] on div "44 - JBR2D01 | 930 - Centro Rio Claro" at bounding box center [67, 306] width 100 height 17
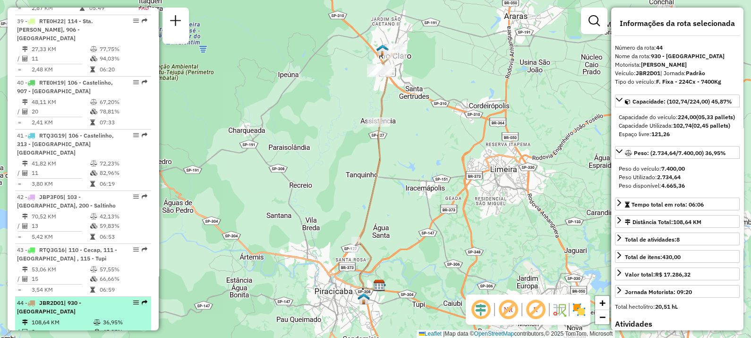
click at [68, 270] on div "44 - JBR2D01 | 930 - Centro Rio Claro" at bounding box center [67, 306] width 100 height 17
click at [60, 270] on li "44 - JBR2D01 | 930 - Centro Rio Claro 108,64 KM 36,95% / 8 45,87% = 13,58 KM 06…" at bounding box center [83, 323] width 136 height 53
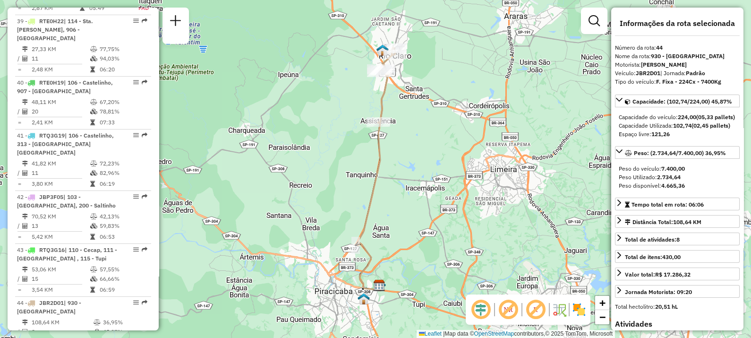
drag, startPoint x: 48, startPoint y: 238, endPoint x: 53, endPoint y: 236, distance: 4.9
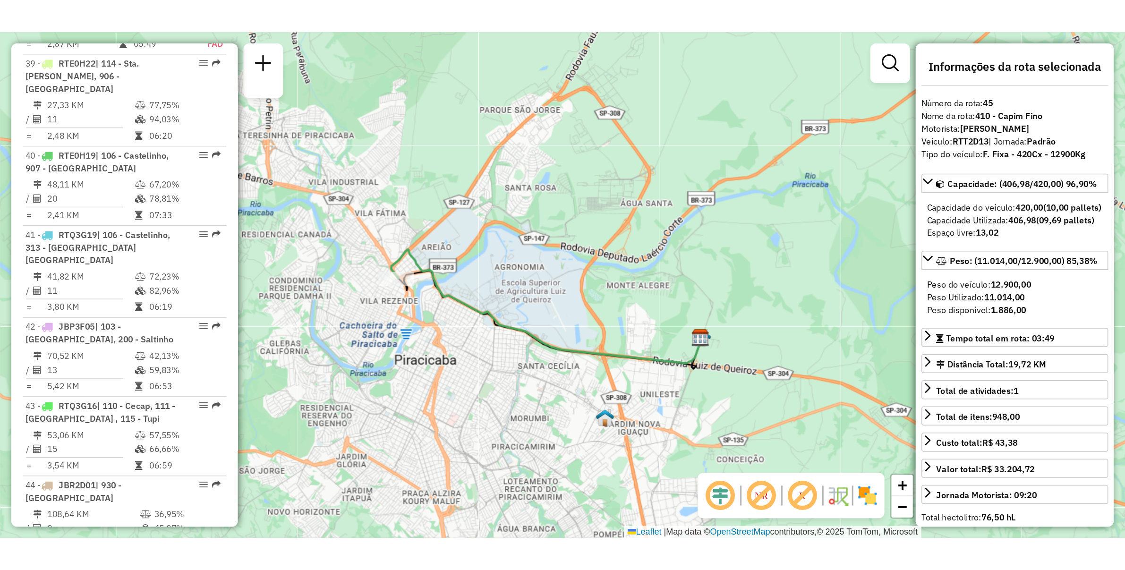
scroll to position [2729, 0]
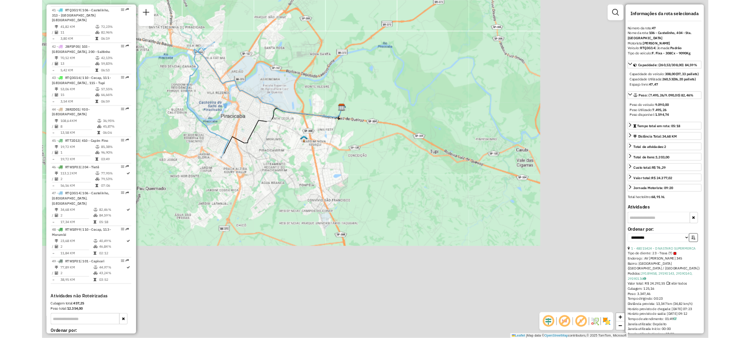
scroll to position [2729, 0]
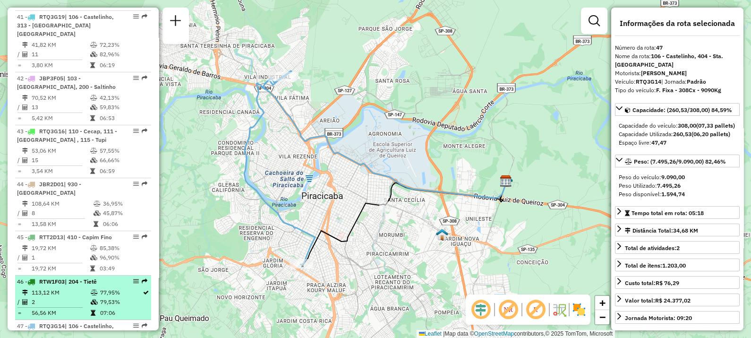
click at [82, 270] on span "| 204 - Tietê" at bounding box center [81, 281] width 32 height 7
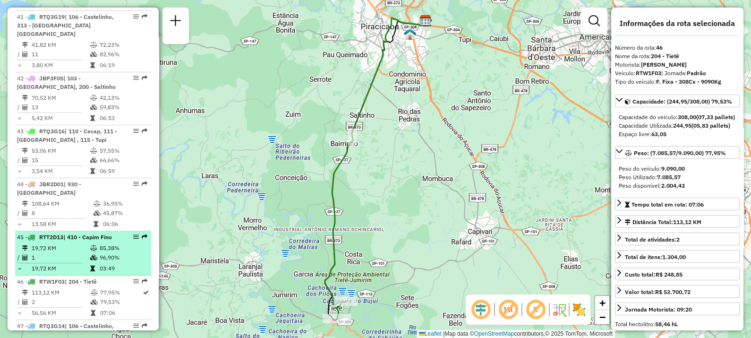
click at [70, 243] on td "19,72 KM" at bounding box center [60, 247] width 59 height 9
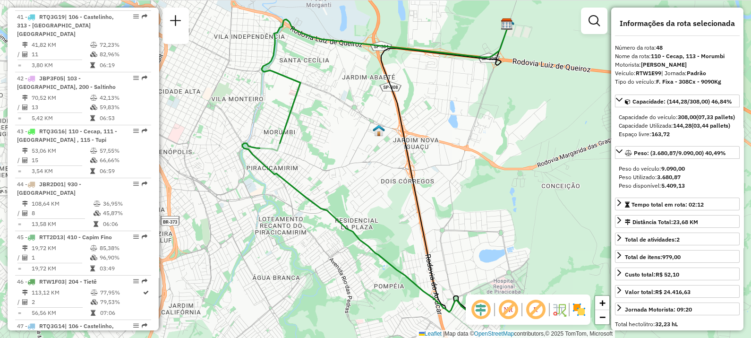
scroll to position [2788, 0]
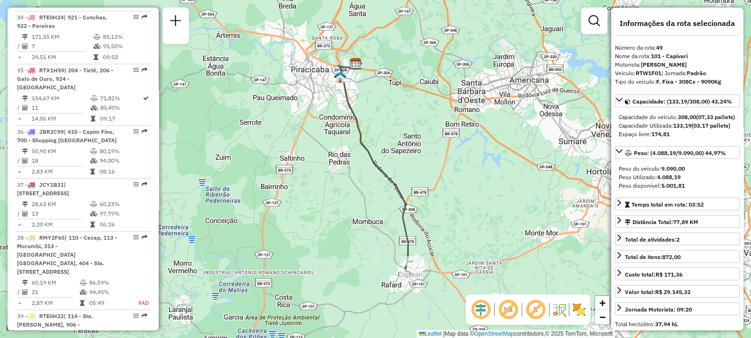
scroll to position [2257, 0]
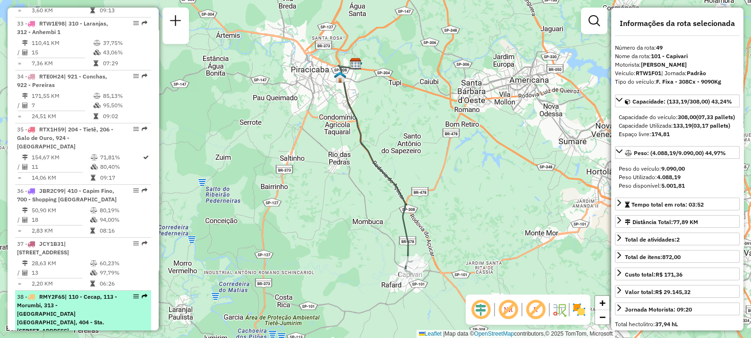
click at [59, 270] on span "| 110 - Cecap, 113 - Morumbi, 313 - Glebas Califórnia, 404 - Sta. Teresinha, 90…" at bounding box center [67, 313] width 100 height 41
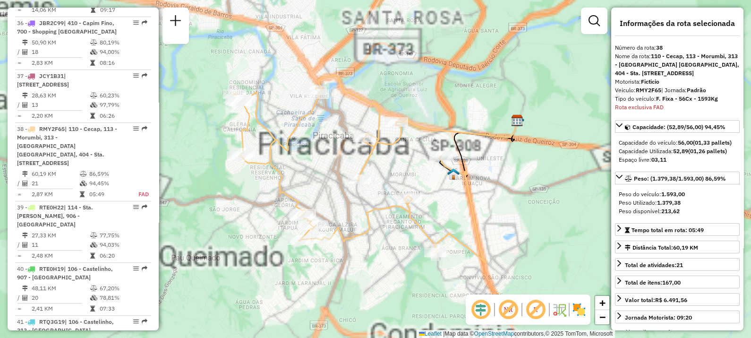
scroll to position [2433, 0]
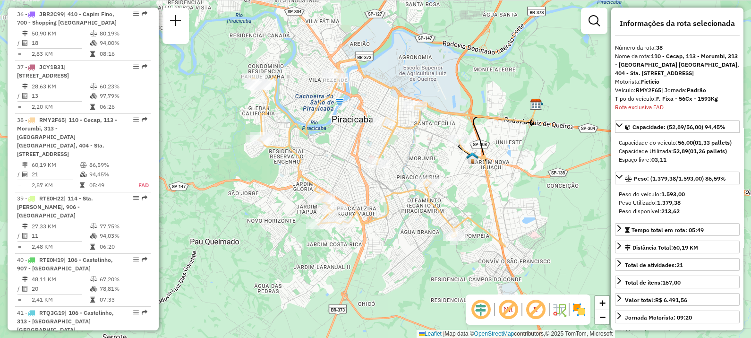
drag, startPoint x: 383, startPoint y: 267, endPoint x: 320, endPoint y: 264, distance: 62.9
click at [320, 264] on div "Janela de atendimento Grade de atendimento Capacidade Transportadoras Veículos …" at bounding box center [375, 169] width 751 height 338
